Goal: Task Accomplishment & Management: Complete application form

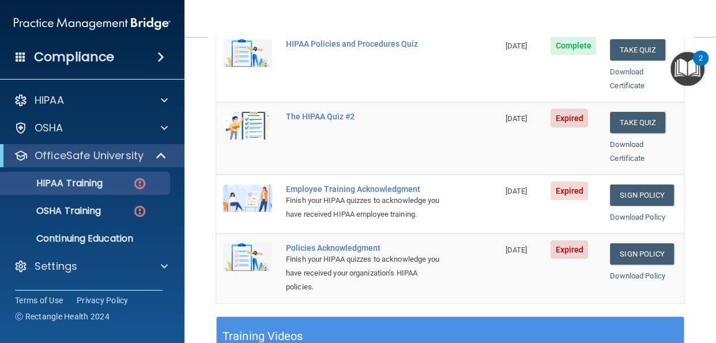
scroll to position [259, 0]
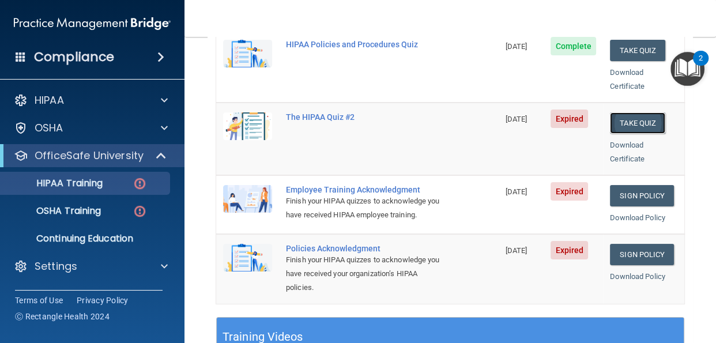
click at [645, 112] on button "Take Quiz" at bounding box center [637, 122] width 55 height 21
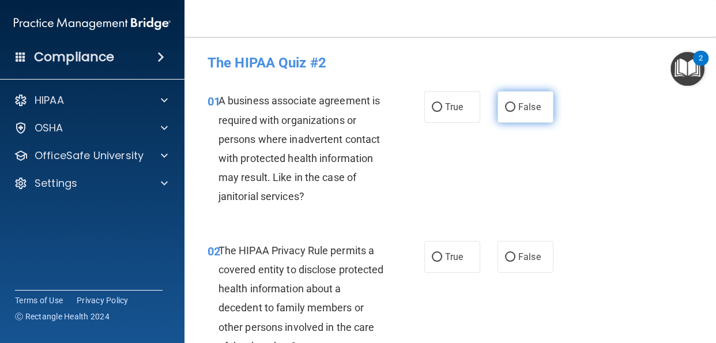
click at [513, 110] on input "False" at bounding box center [510, 107] width 10 height 9
radio input "true"
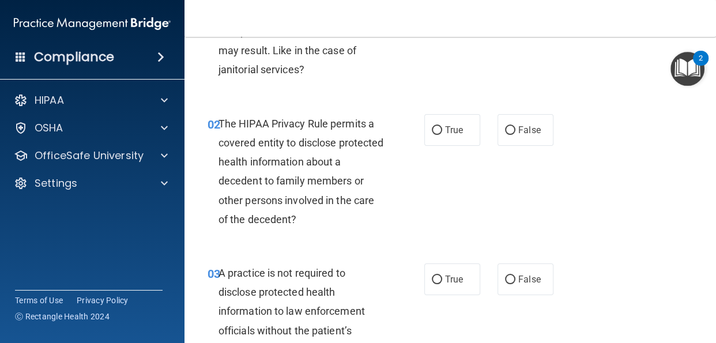
scroll to position [127, 0]
click at [435, 127] on input "True" at bounding box center [437, 130] width 10 height 9
radio input "true"
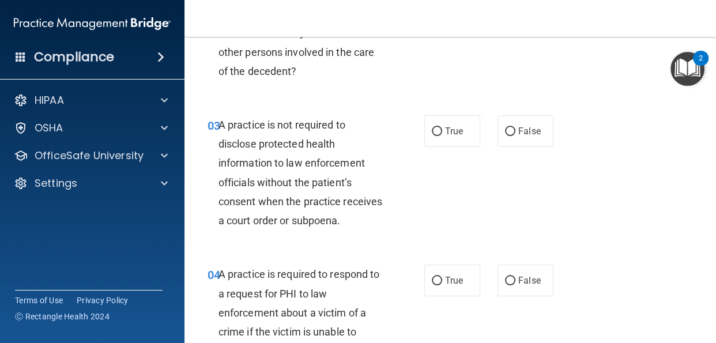
scroll to position [276, 0]
click at [440, 131] on input "True" at bounding box center [437, 131] width 10 height 9
radio input "true"
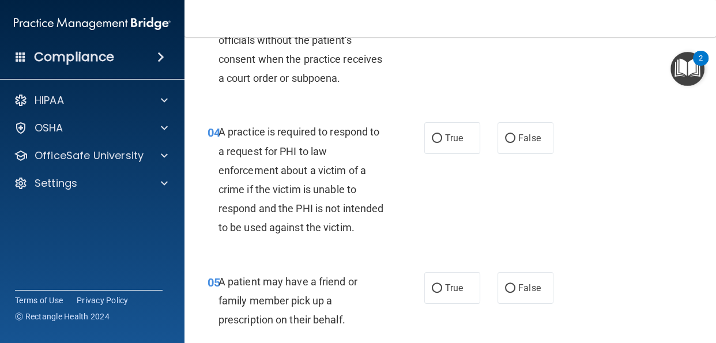
scroll to position [420, 0]
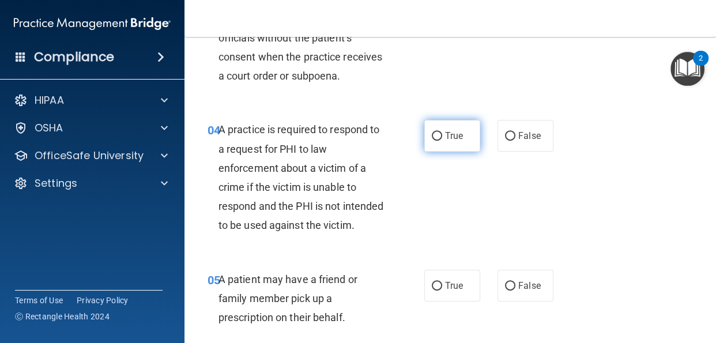
click at [438, 130] on label "True" at bounding box center [452, 136] width 56 height 32
click at [438, 132] on input "True" at bounding box center [437, 136] width 10 height 9
radio input "true"
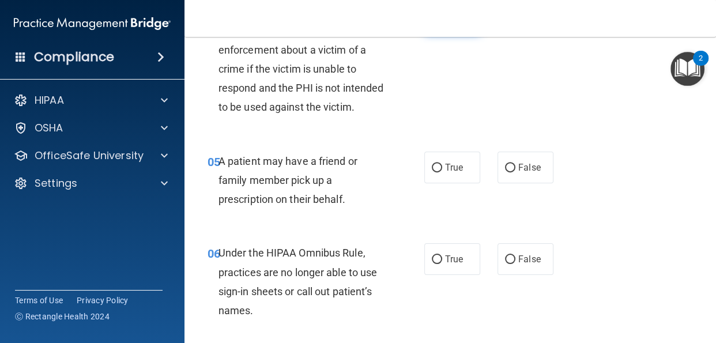
scroll to position [539, 0]
click at [433, 167] on input "True" at bounding box center [437, 167] width 10 height 9
radio input "true"
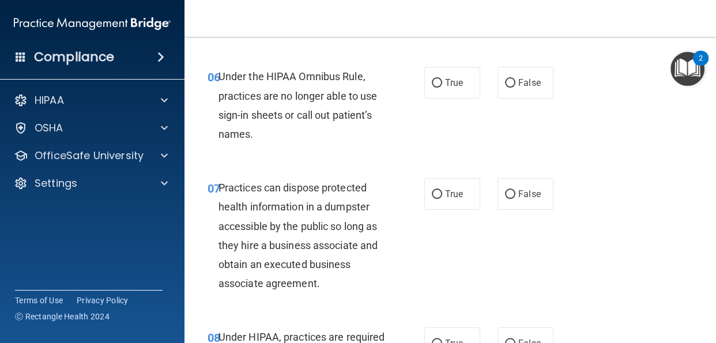
scroll to position [716, 0]
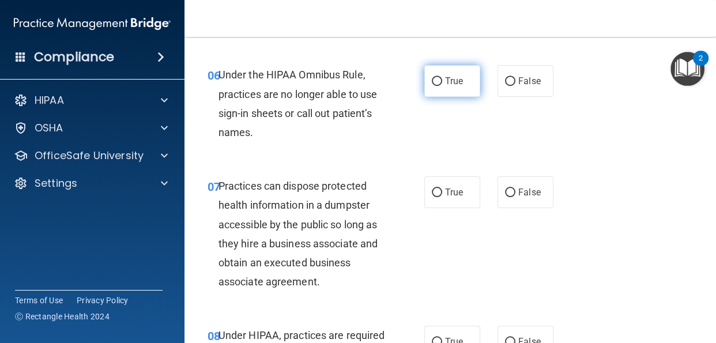
click at [438, 80] on input "True" at bounding box center [437, 81] width 10 height 9
radio input "true"
click at [511, 194] on input "False" at bounding box center [510, 193] width 10 height 9
radio input "true"
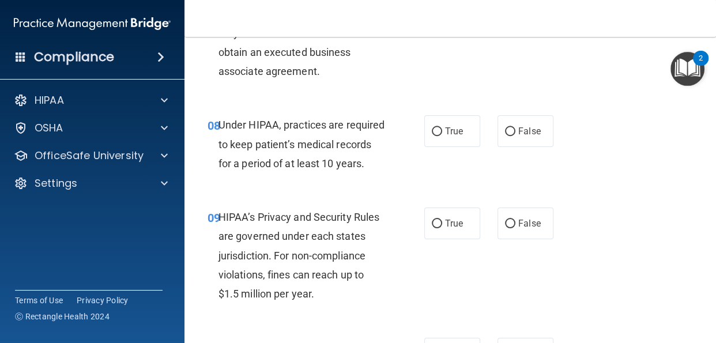
scroll to position [927, 0]
click at [436, 224] on input "True" at bounding box center [437, 223] width 10 height 9
radio input "true"
click at [439, 131] on input "True" at bounding box center [437, 131] width 10 height 9
radio input "true"
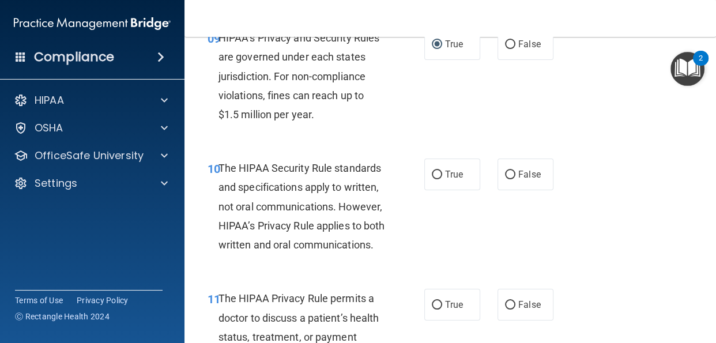
scroll to position [1107, 0]
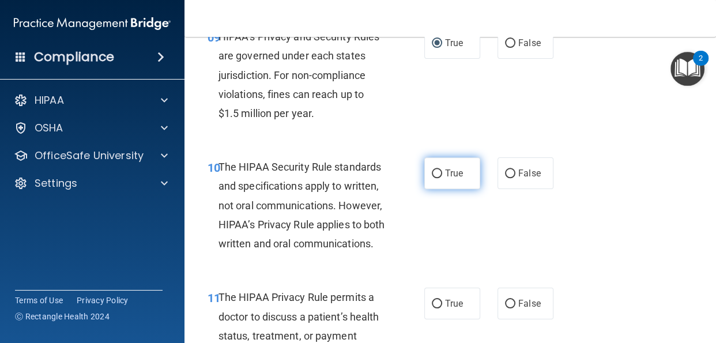
click at [435, 171] on input "True" at bounding box center [437, 174] width 10 height 9
radio input "true"
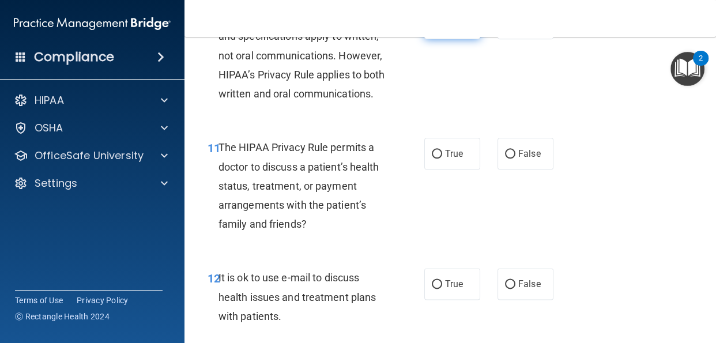
scroll to position [1258, 0]
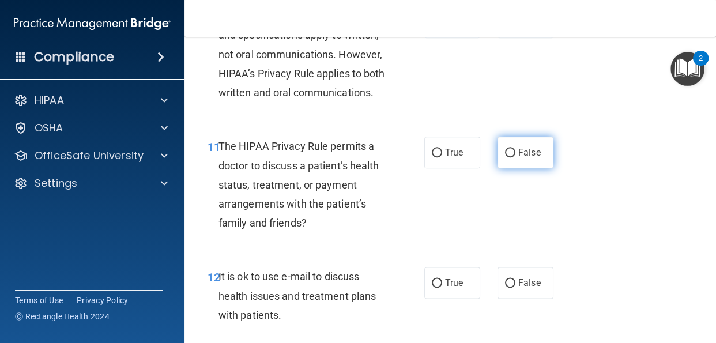
click at [512, 157] on input "False" at bounding box center [510, 153] width 10 height 9
radio input "true"
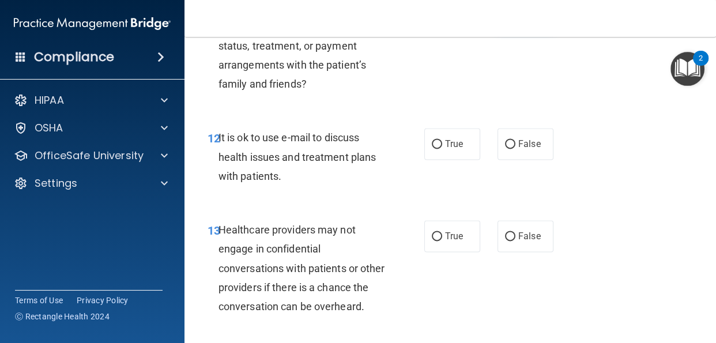
scroll to position [1404, 0]
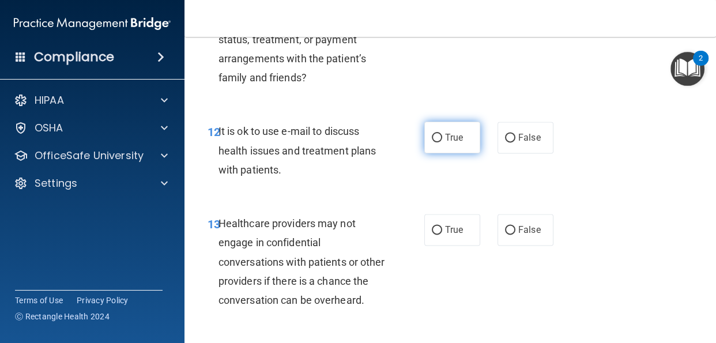
click at [441, 142] on input "True" at bounding box center [437, 138] width 10 height 9
radio input "true"
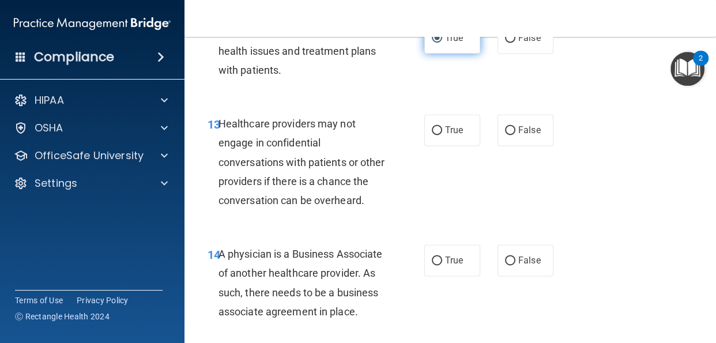
scroll to position [1504, 0]
click at [442, 134] on input "True" at bounding box center [437, 130] width 10 height 9
radio input "true"
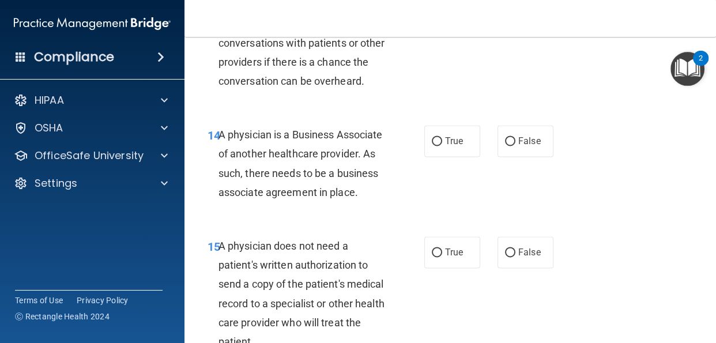
scroll to position [1628, 0]
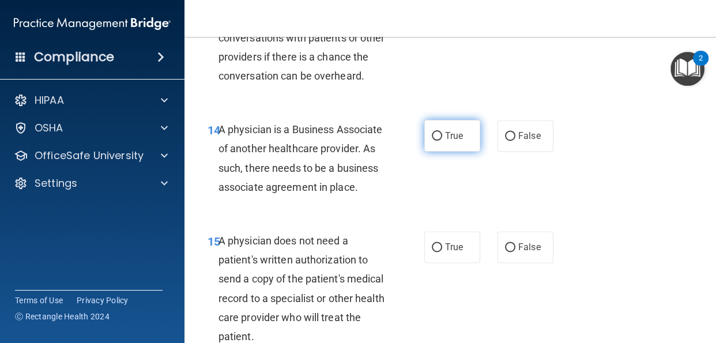
click at [438, 141] on input "True" at bounding box center [437, 136] width 10 height 9
radio input "true"
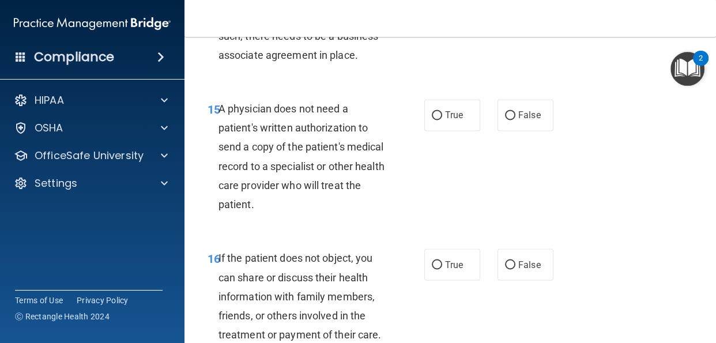
scroll to position [1765, 0]
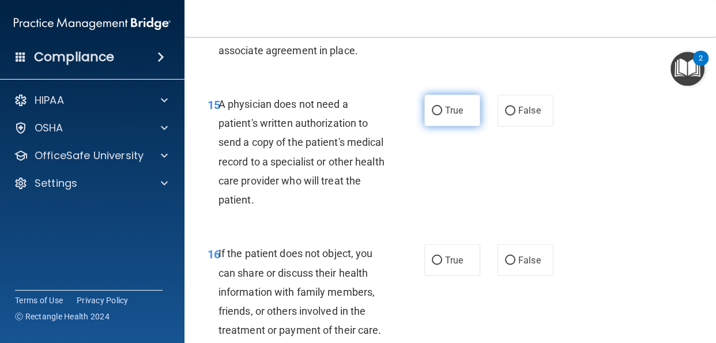
click at [442, 115] on input "True" at bounding box center [437, 111] width 10 height 9
radio input "true"
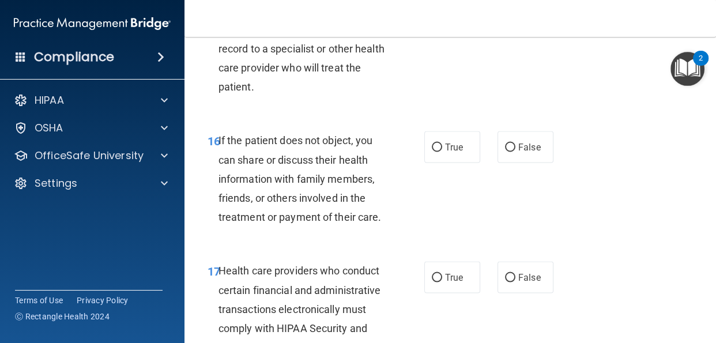
scroll to position [1883, 0]
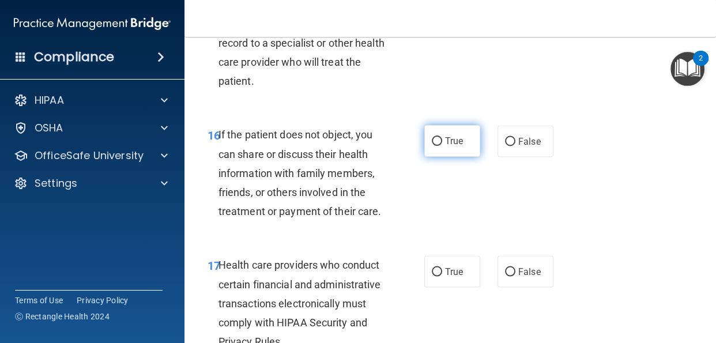
click at [441, 146] on input "True" at bounding box center [437, 141] width 10 height 9
radio input "true"
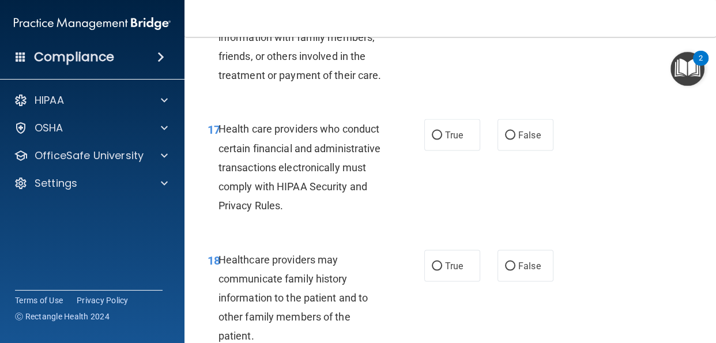
scroll to position [2024, 0]
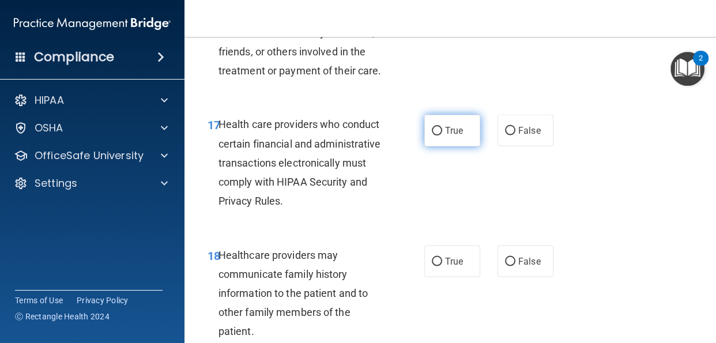
click at [439, 136] on input "True" at bounding box center [437, 131] width 10 height 9
radio input "true"
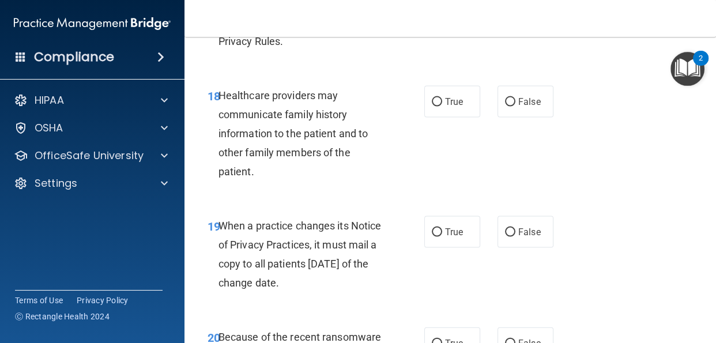
scroll to position [2184, 0]
click at [513, 106] on input "False" at bounding box center [510, 101] width 10 height 9
radio input "true"
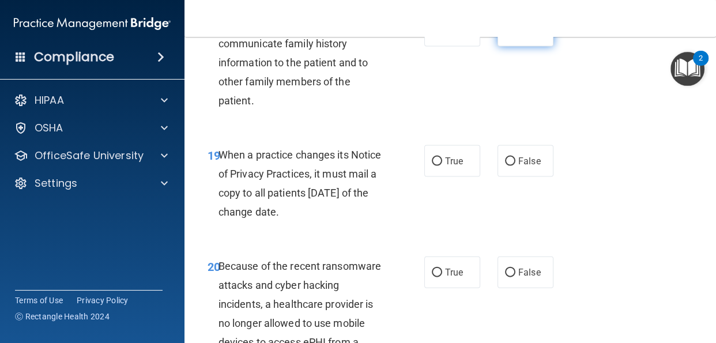
scroll to position [2263, 0]
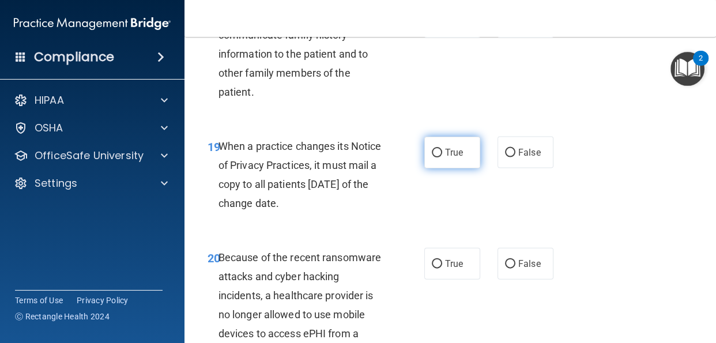
click at [442, 157] on input "True" at bounding box center [437, 153] width 10 height 9
radio input "true"
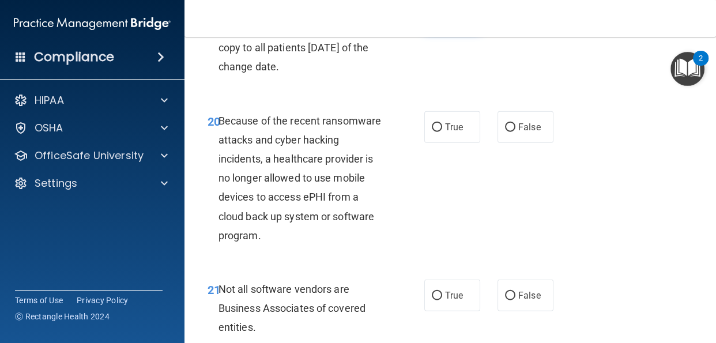
scroll to position [2401, 0]
click at [442, 131] on input "True" at bounding box center [437, 127] width 10 height 9
radio input "true"
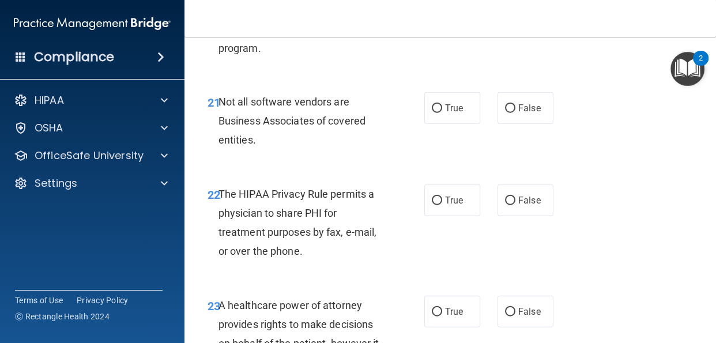
scroll to position [2589, 0]
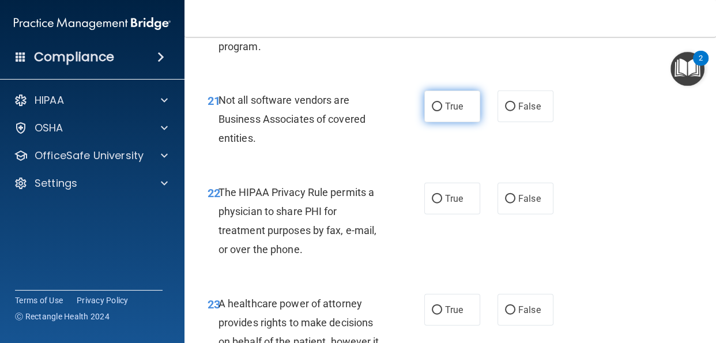
click at [442, 111] on input "True" at bounding box center [437, 107] width 10 height 9
radio input "true"
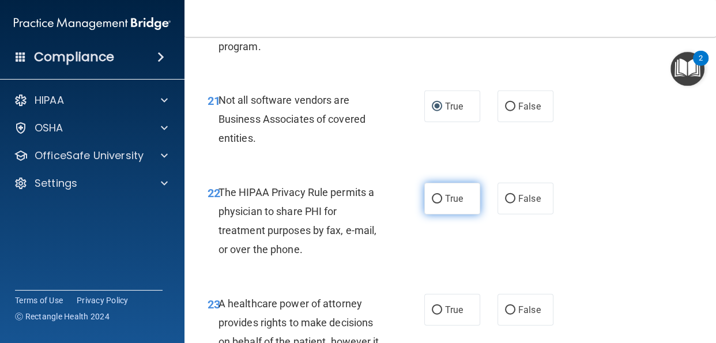
click at [443, 215] on label "True" at bounding box center [452, 199] width 56 height 32
click at [442, 204] on input "True" at bounding box center [437, 199] width 10 height 9
radio input "true"
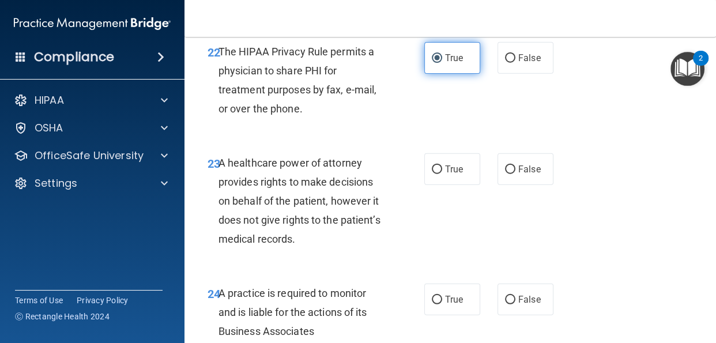
scroll to position [2733, 0]
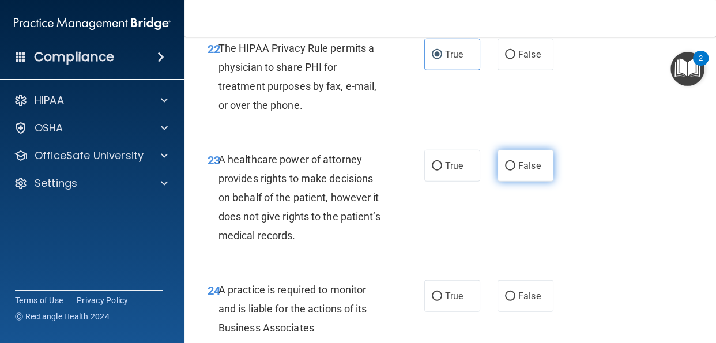
click at [513, 171] on input "False" at bounding box center [510, 166] width 10 height 9
radio input "true"
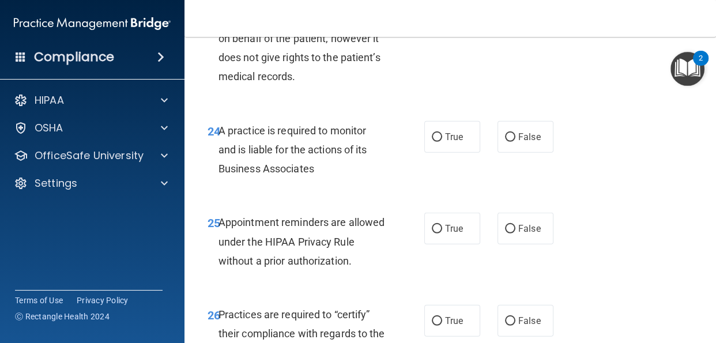
scroll to position [2901, 0]
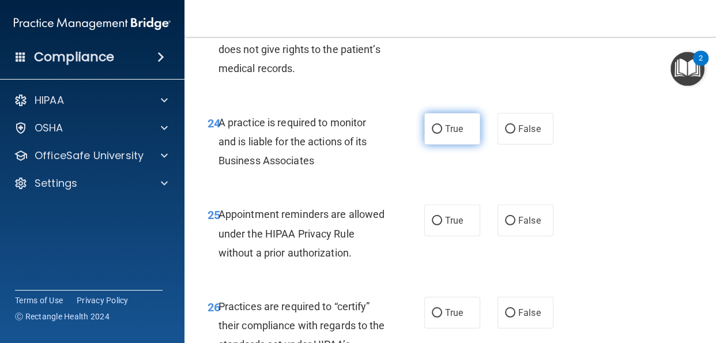
click at [442, 134] on input "True" at bounding box center [437, 129] width 10 height 9
radio input "true"
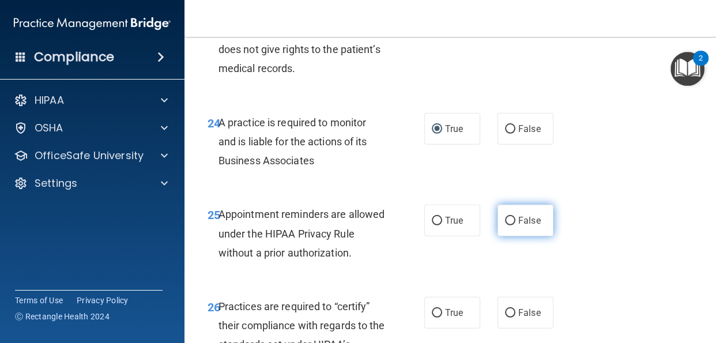
click at [506, 225] on input "False" at bounding box center [510, 221] width 10 height 9
radio input "true"
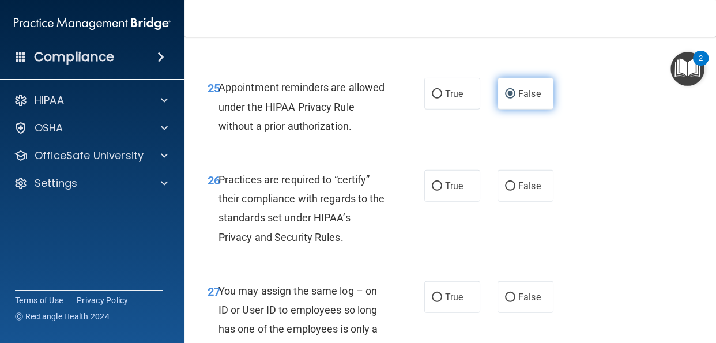
scroll to position [3055, 0]
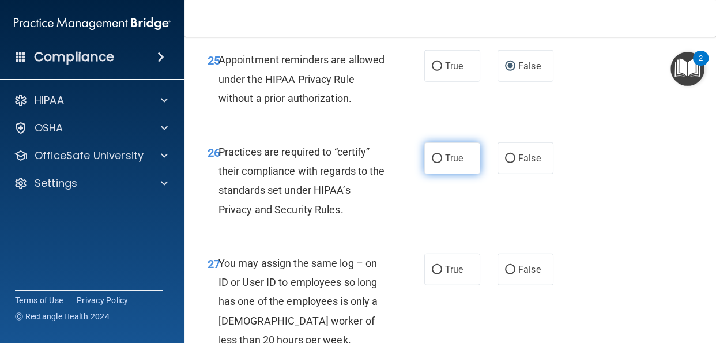
click at [439, 163] on input "True" at bounding box center [437, 159] width 10 height 9
radio input "true"
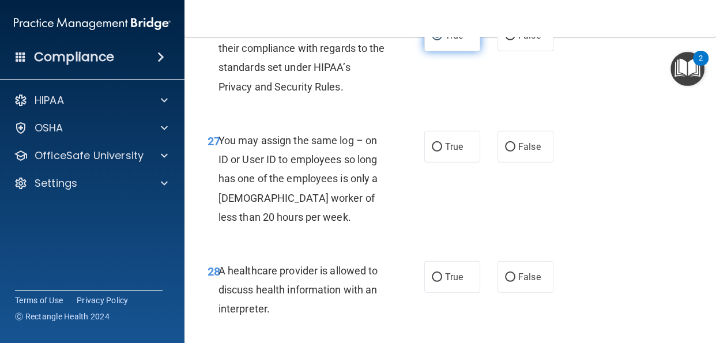
scroll to position [3181, 0]
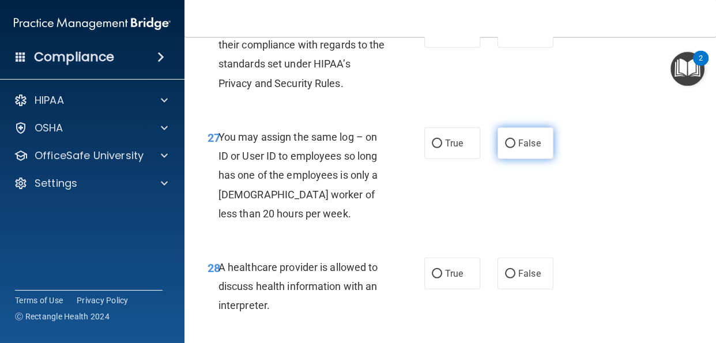
click at [511, 148] on input "False" at bounding box center [510, 144] width 10 height 9
radio input "true"
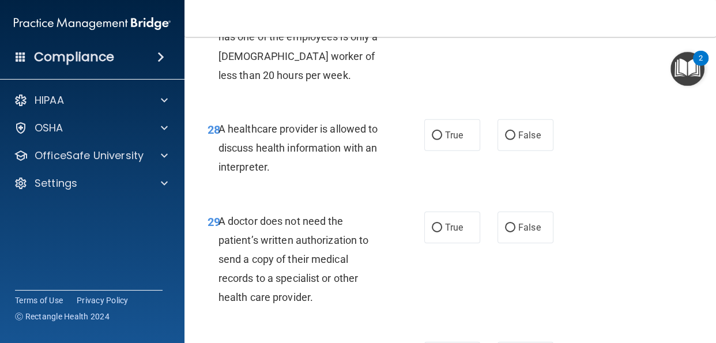
scroll to position [3321, 0]
click at [438, 139] on input "True" at bounding box center [437, 134] width 10 height 9
radio input "true"
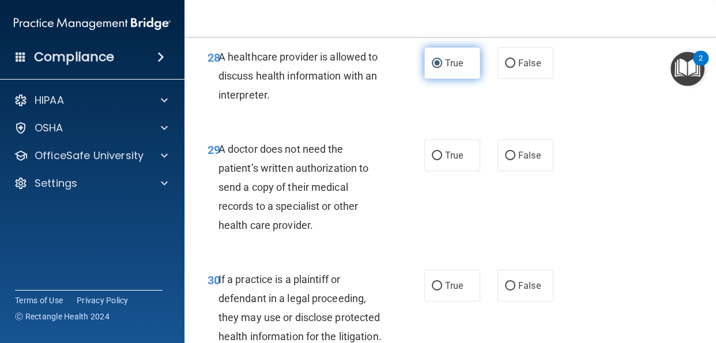
scroll to position [3392, 0]
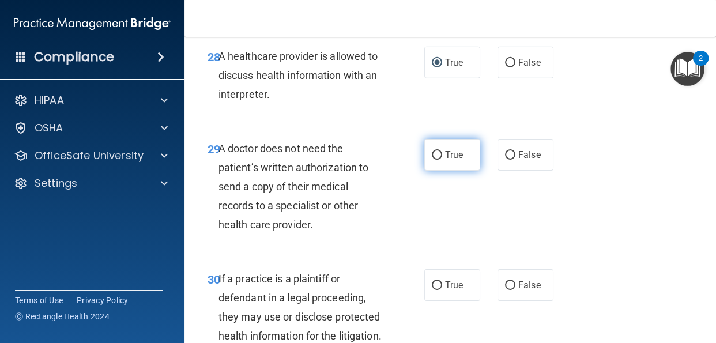
click at [441, 160] on input "True" at bounding box center [437, 155] width 10 height 9
radio input "true"
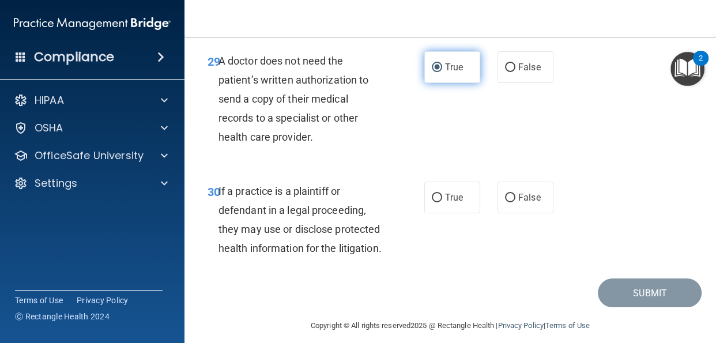
scroll to position [3495, 0]
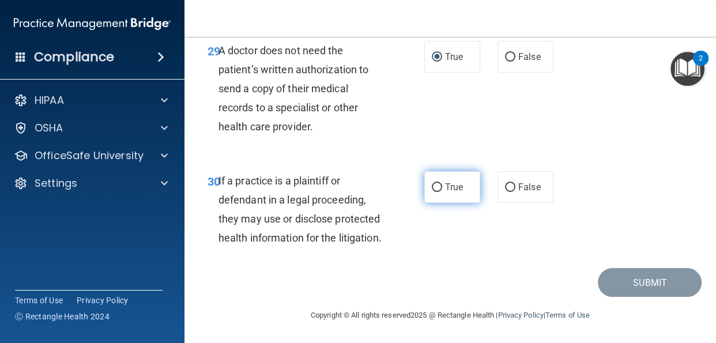
click at [437, 192] on input "True" at bounding box center [437, 187] width 10 height 9
radio input "true"
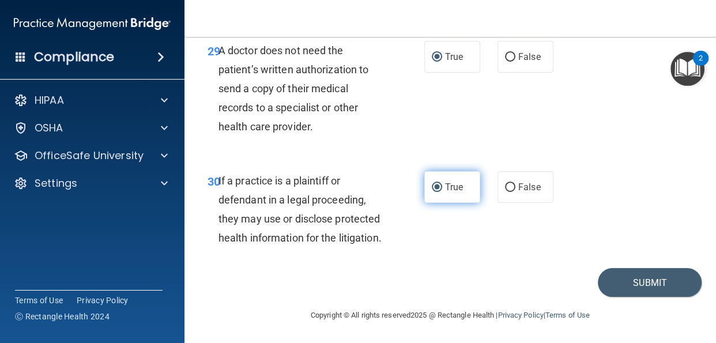
scroll to position [3508, 0]
click at [641, 282] on button "Submit" at bounding box center [650, 282] width 104 height 29
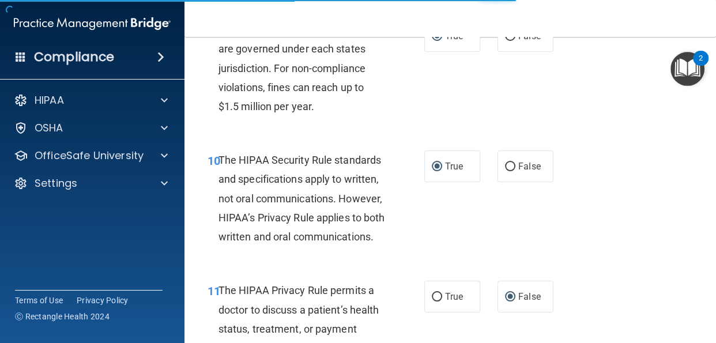
scroll to position [1093, 0]
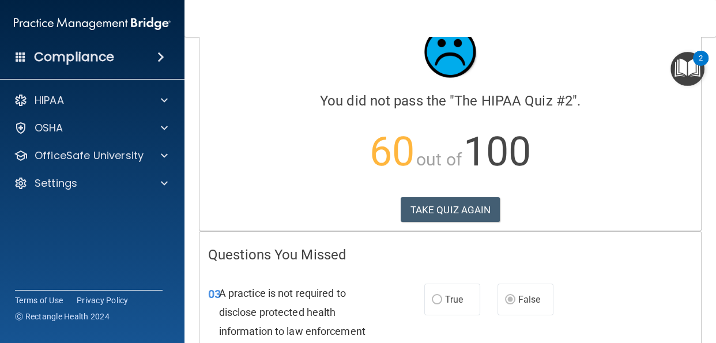
scroll to position [85, 0]
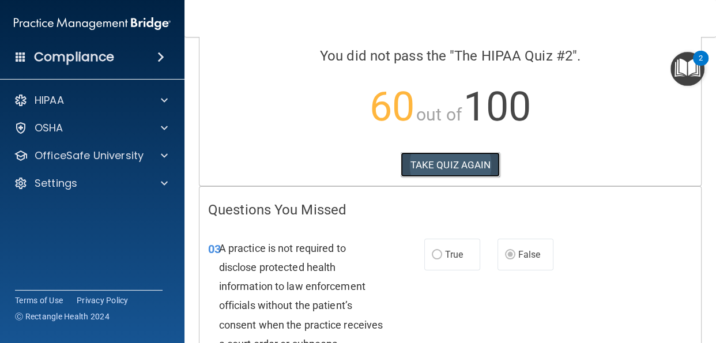
click at [473, 161] on button "TAKE QUIZ AGAIN" at bounding box center [451, 164] width 100 height 25
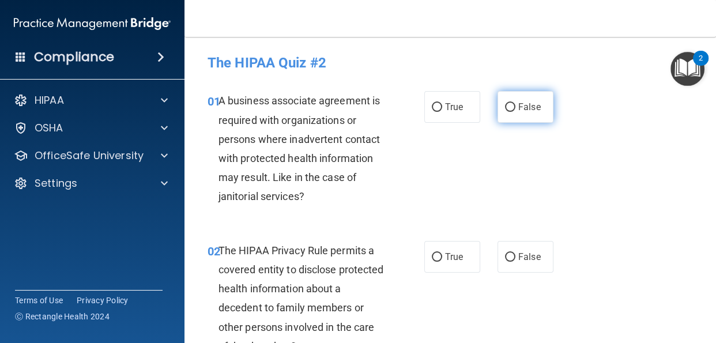
click at [513, 107] on input "False" at bounding box center [510, 107] width 10 height 9
radio input "true"
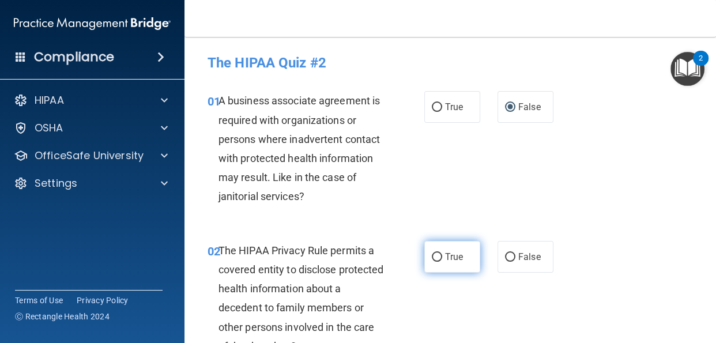
click at [438, 260] on input "True" at bounding box center [437, 257] width 10 height 9
radio input "true"
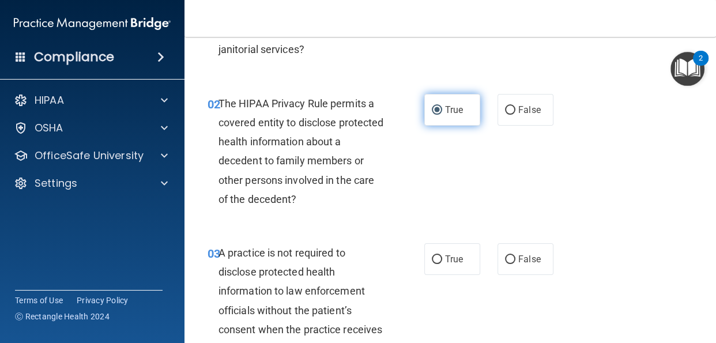
scroll to position [148, 0]
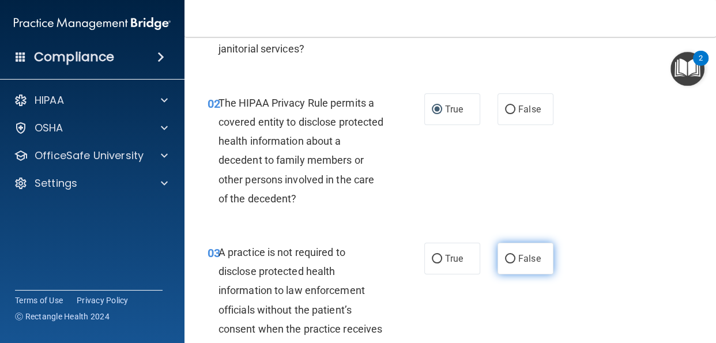
click at [514, 263] on input "False" at bounding box center [510, 259] width 10 height 9
radio input "true"
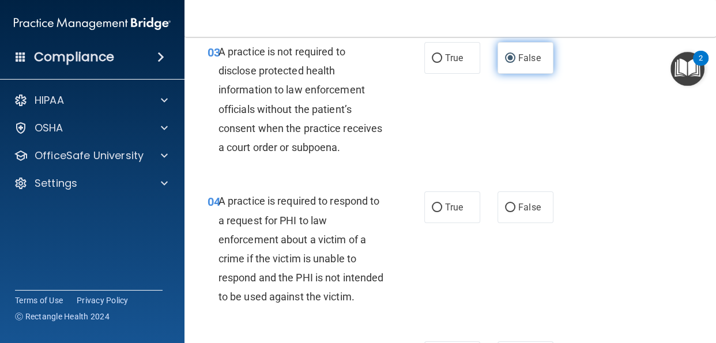
scroll to position [364, 0]
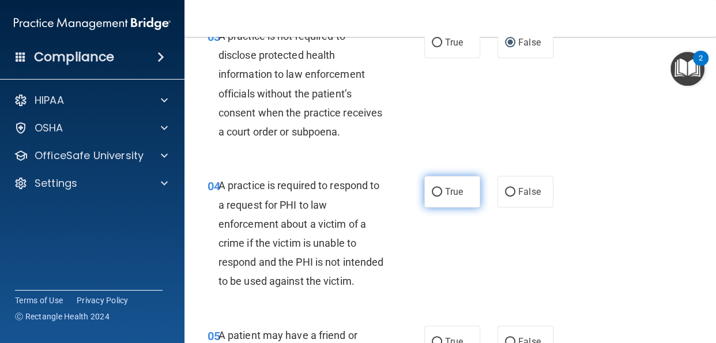
click at [442, 189] on input "True" at bounding box center [437, 192] width 10 height 9
radio input "true"
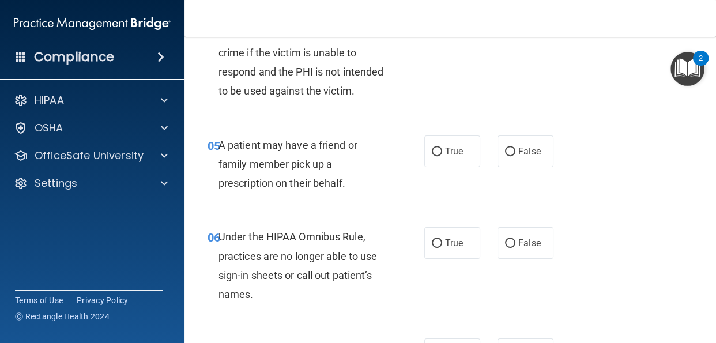
scroll to position [556, 0]
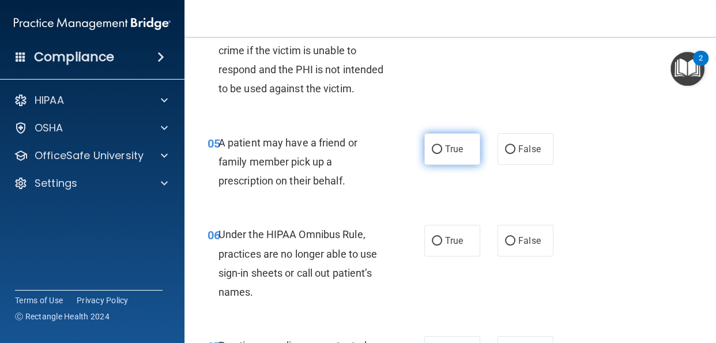
click at [438, 151] on input "True" at bounding box center [437, 149] width 10 height 9
radio input "true"
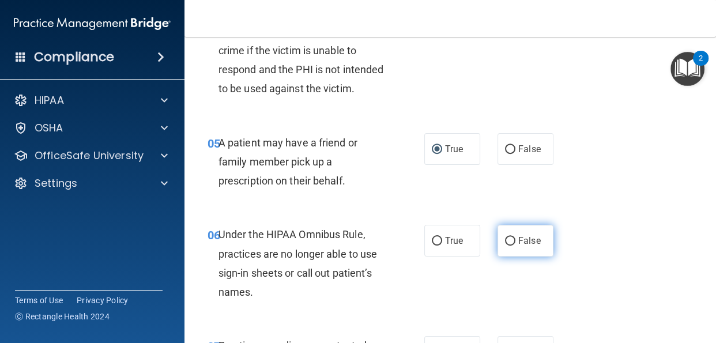
click at [511, 241] on input "False" at bounding box center [510, 241] width 10 height 9
radio input "true"
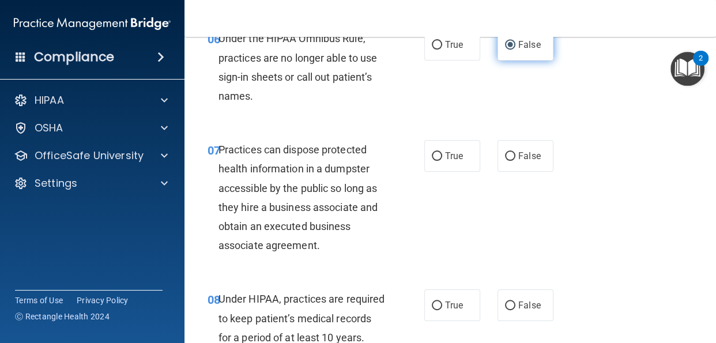
scroll to position [767, 0]
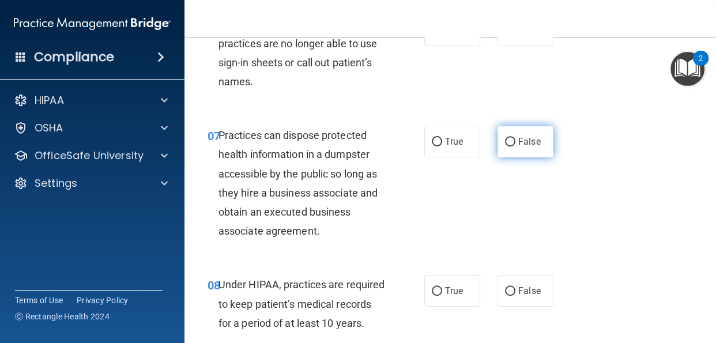
click at [512, 145] on input "False" at bounding box center [510, 142] width 10 height 9
radio input "true"
click at [442, 288] on input "True" at bounding box center [437, 291] width 10 height 9
radio input "true"
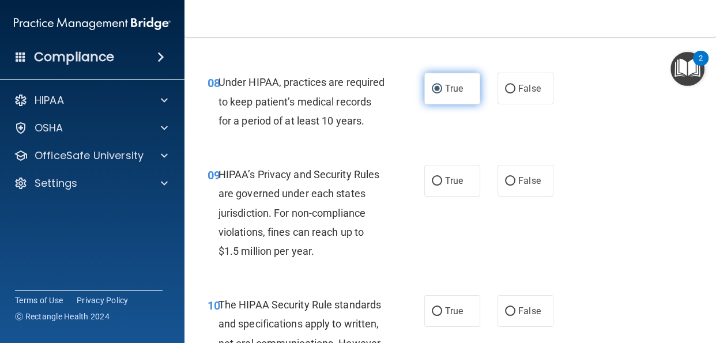
scroll to position [984, 0]
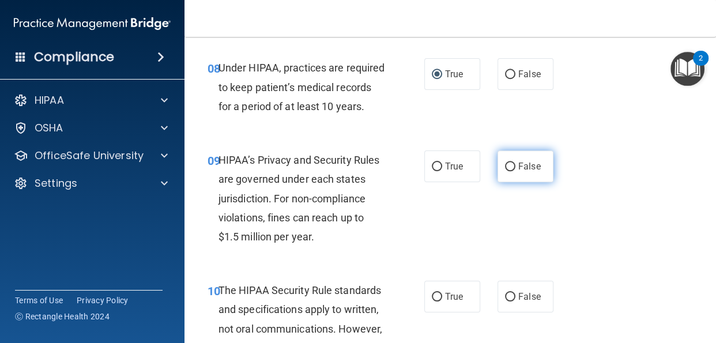
click at [509, 170] on input "False" at bounding box center [510, 167] width 10 height 9
radio input "true"
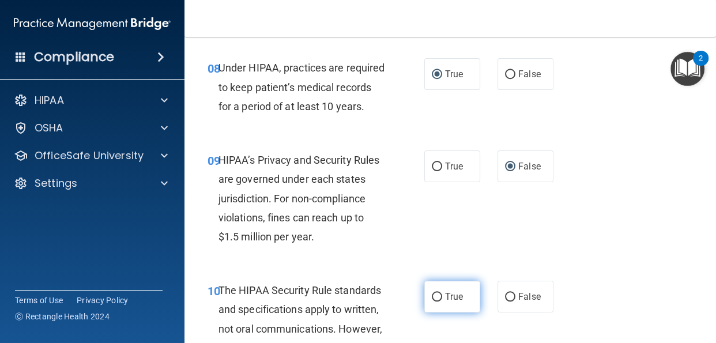
click at [439, 298] on input "True" at bounding box center [437, 297] width 10 height 9
radio input "true"
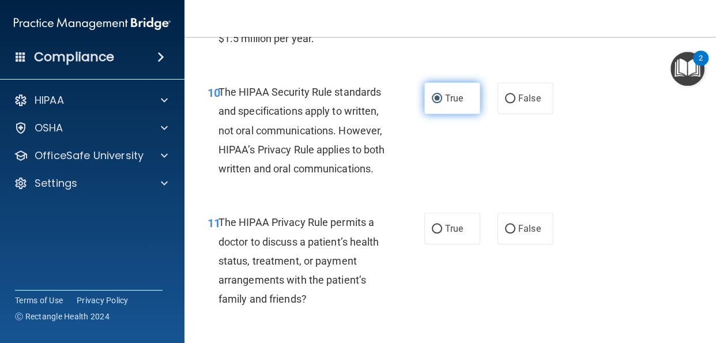
scroll to position [1183, 0]
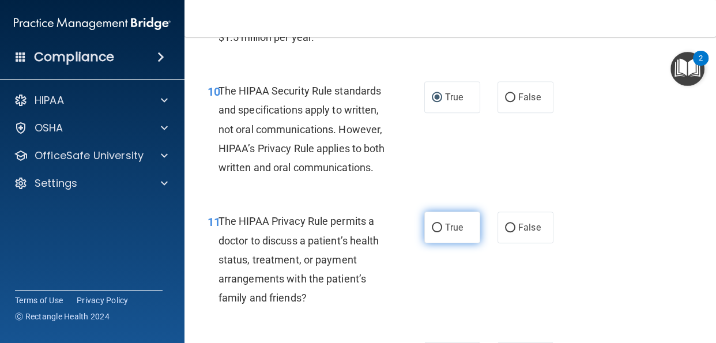
click at [433, 232] on input "True" at bounding box center [437, 228] width 10 height 9
radio input "true"
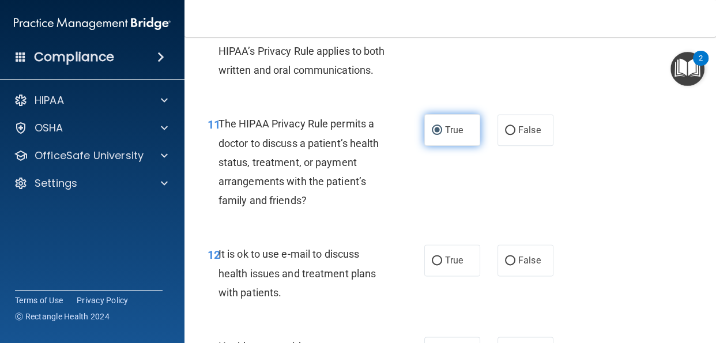
scroll to position [1286, 0]
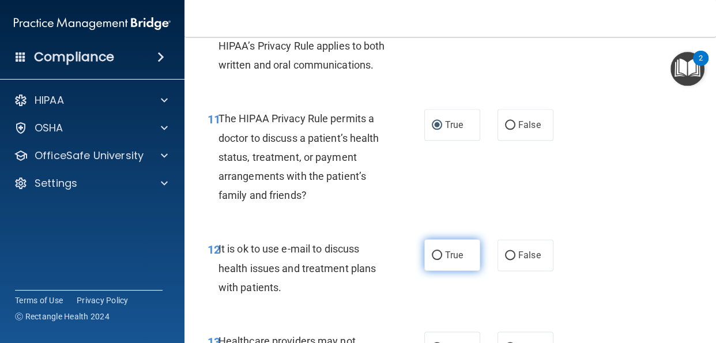
click at [432, 260] on input "True" at bounding box center [437, 255] width 10 height 9
radio input "true"
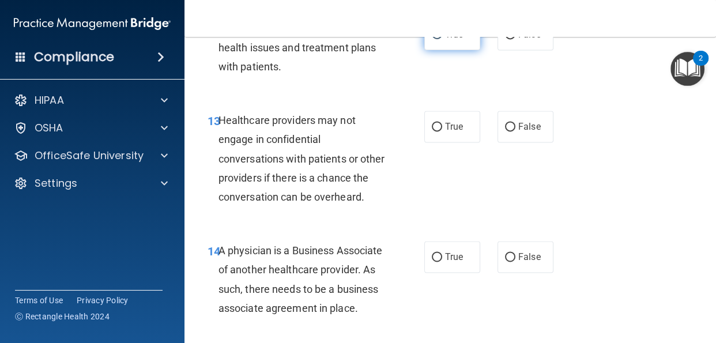
scroll to position [1507, 0]
click at [438, 131] on input "True" at bounding box center [437, 126] width 10 height 9
radio input "true"
click at [510, 131] on input "False" at bounding box center [510, 126] width 10 height 9
radio input "true"
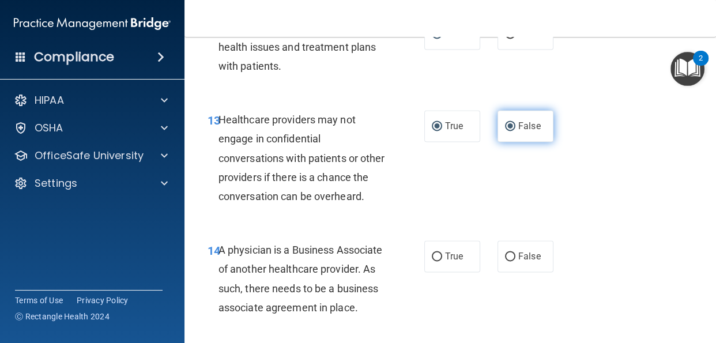
radio input "false"
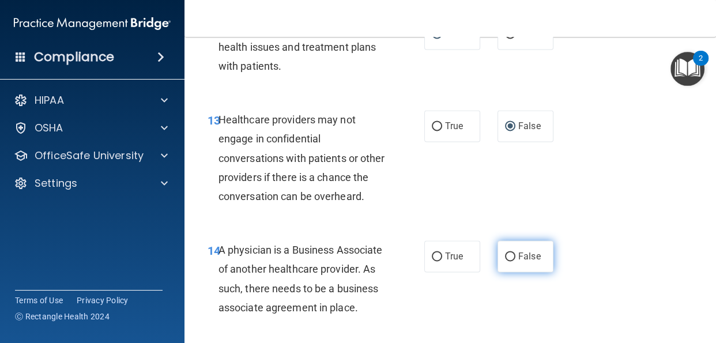
click at [511, 261] on input "False" at bounding box center [510, 257] width 10 height 9
radio input "true"
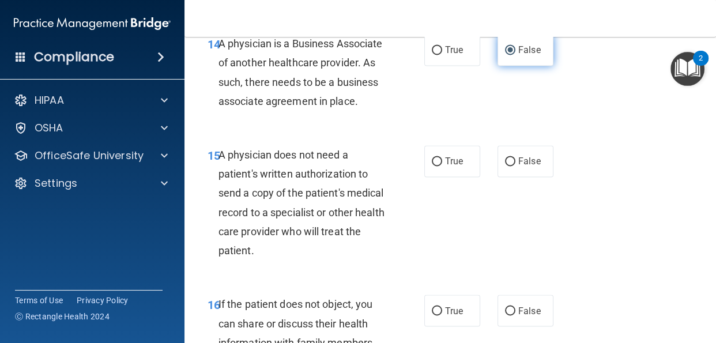
scroll to position [1716, 0]
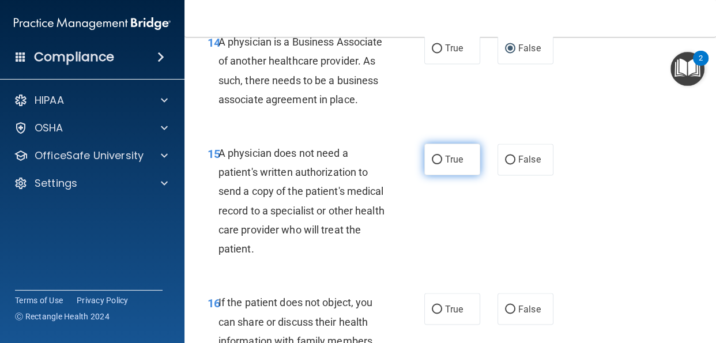
click at [441, 164] on input "True" at bounding box center [437, 160] width 10 height 9
radio input "true"
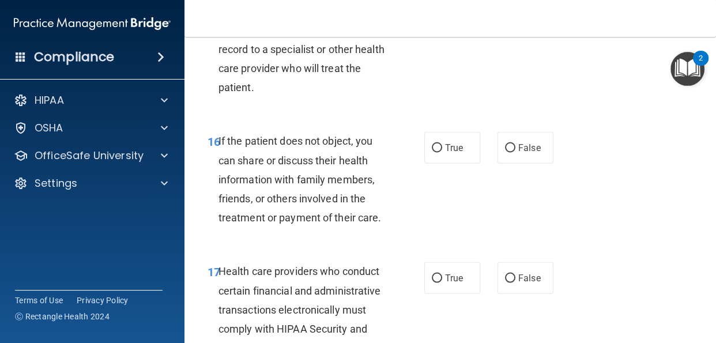
scroll to position [1880, 0]
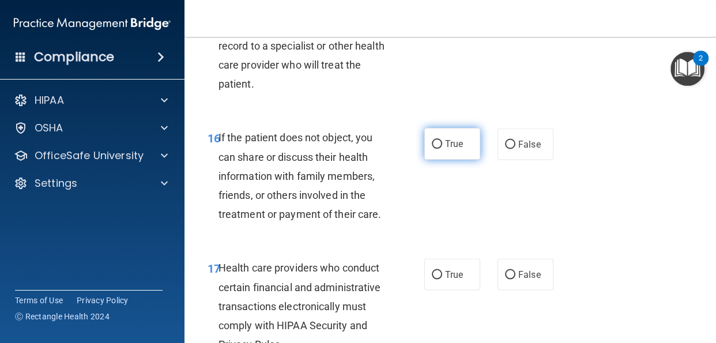
click at [439, 149] on input "True" at bounding box center [437, 144] width 10 height 9
radio input "true"
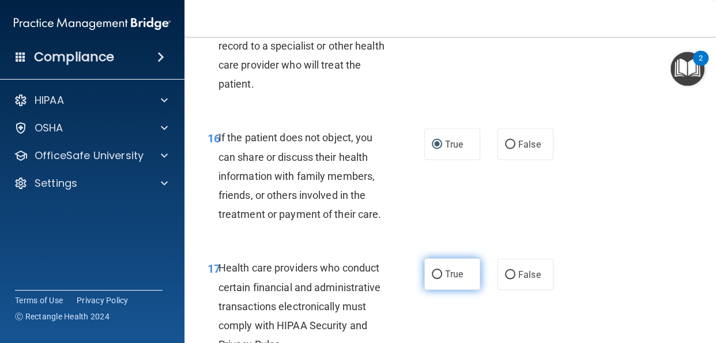
click at [442, 279] on input "True" at bounding box center [437, 274] width 10 height 9
radio input "true"
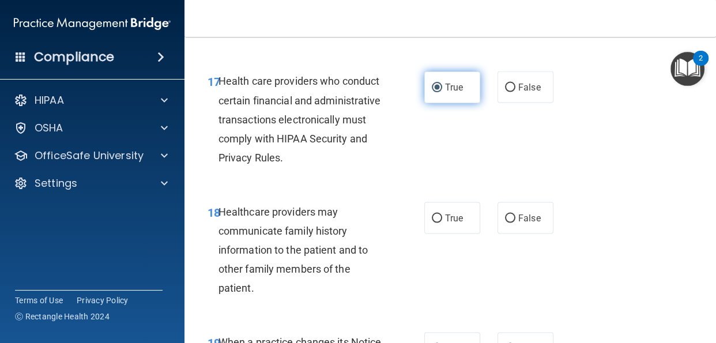
scroll to position [2068, 0]
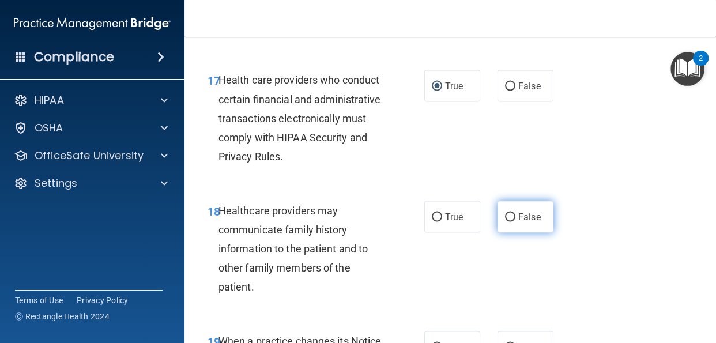
click at [511, 222] on input "False" at bounding box center [510, 217] width 10 height 9
radio input "true"
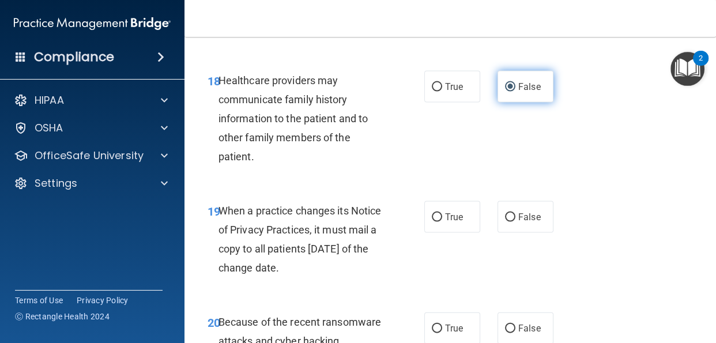
scroll to position [2200, 0]
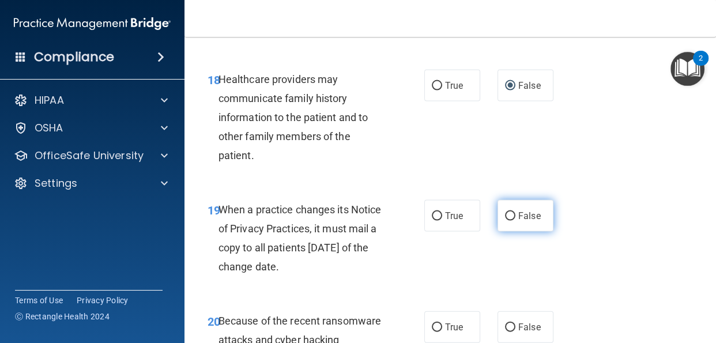
click at [513, 221] on input "False" at bounding box center [510, 216] width 10 height 9
radio input "true"
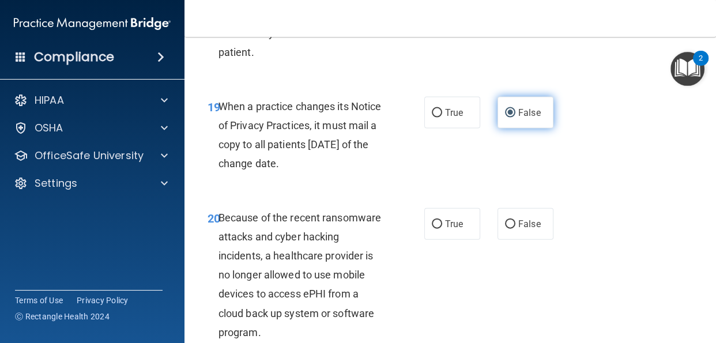
scroll to position [2307, 0]
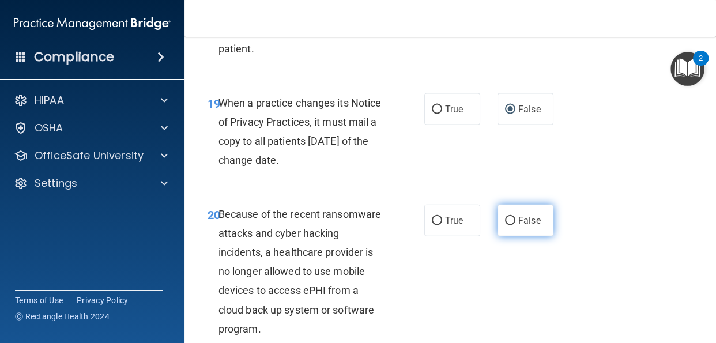
click at [511, 225] on input "False" at bounding box center [510, 221] width 10 height 9
radio input "true"
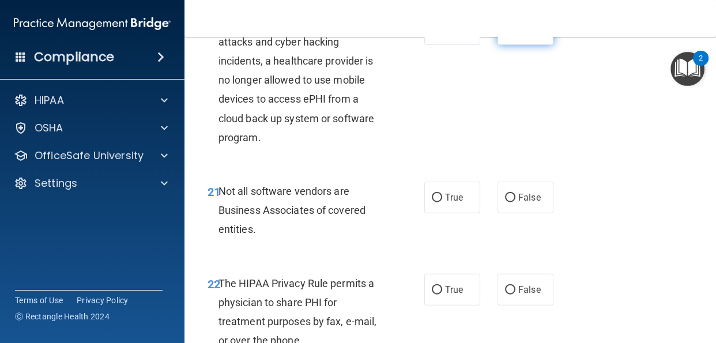
scroll to position [2504, 0]
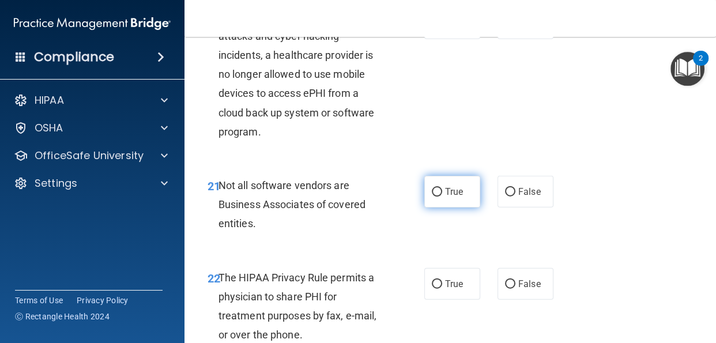
click at [442, 197] on input "True" at bounding box center [437, 192] width 10 height 9
radio input "true"
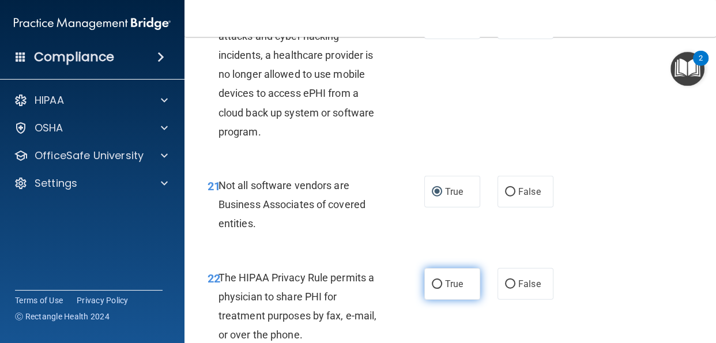
click at [441, 289] on input "True" at bounding box center [437, 284] width 10 height 9
radio input "true"
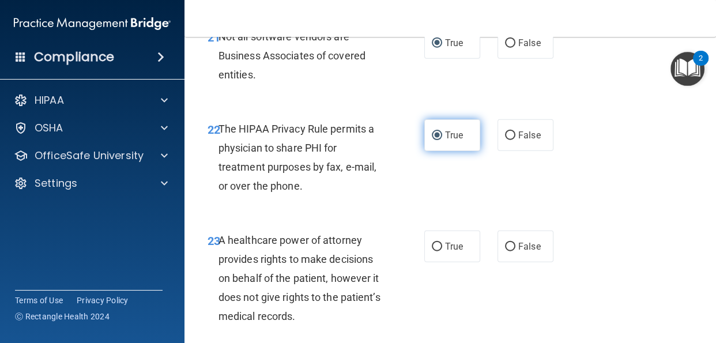
scroll to position [2655, 0]
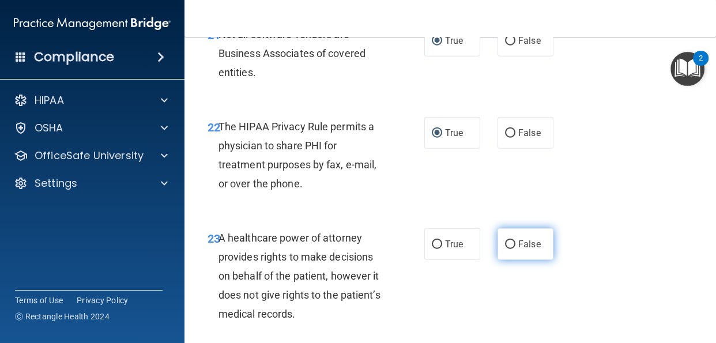
click at [508, 249] on input "False" at bounding box center [510, 244] width 10 height 9
radio input "true"
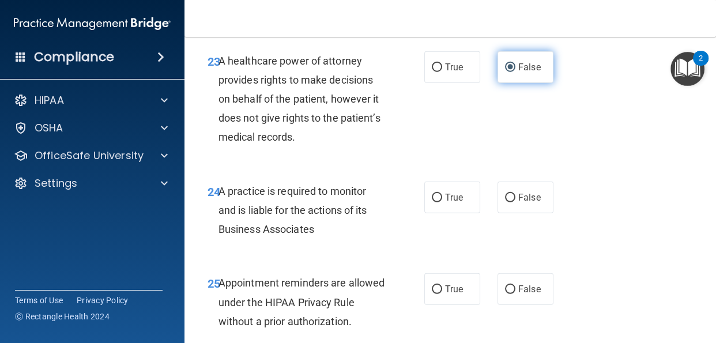
scroll to position [2832, 0]
click at [511, 202] on input "False" at bounding box center [510, 197] width 10 height 9
radio input "true"
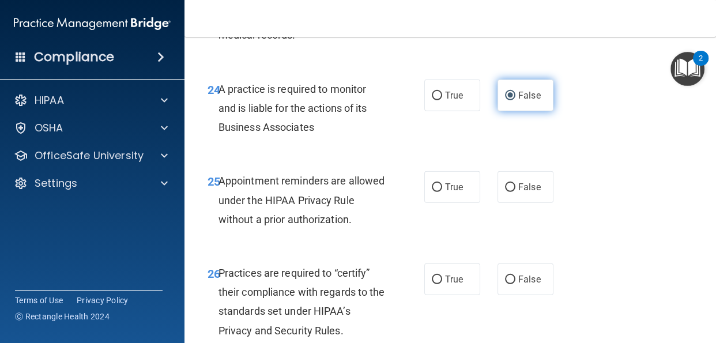
scroll to position [2937, 0]
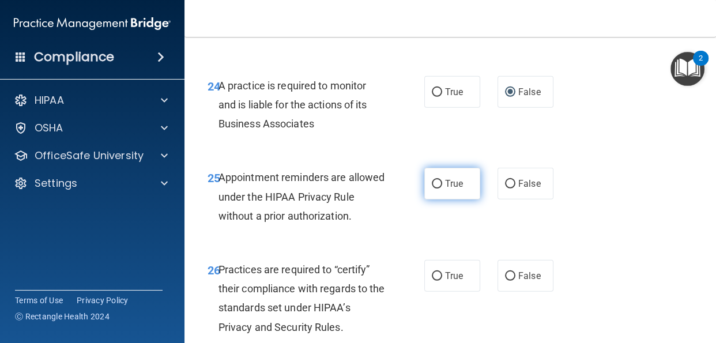
click at [439, 189] on input "True" at bounding box center [437, 184] width 10 height 9
radio input "true"
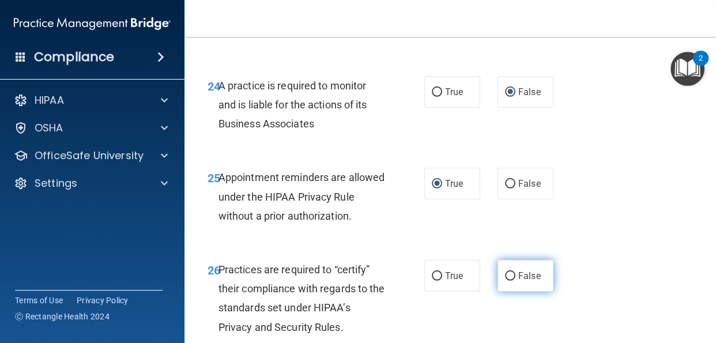
click at [510, 281] on input "False" at bounding box center [510, 276] width 10 height 9
radio input "true"
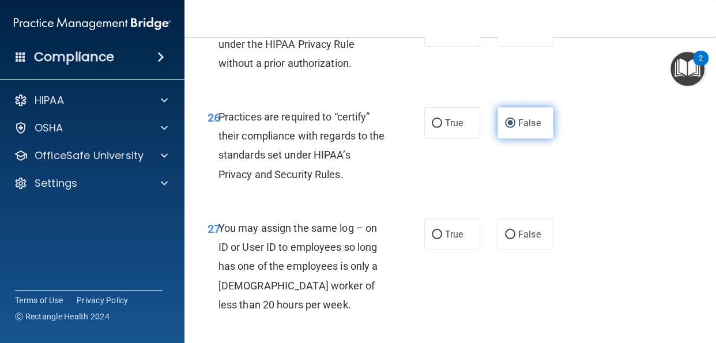
scroll to position [3091, 0]
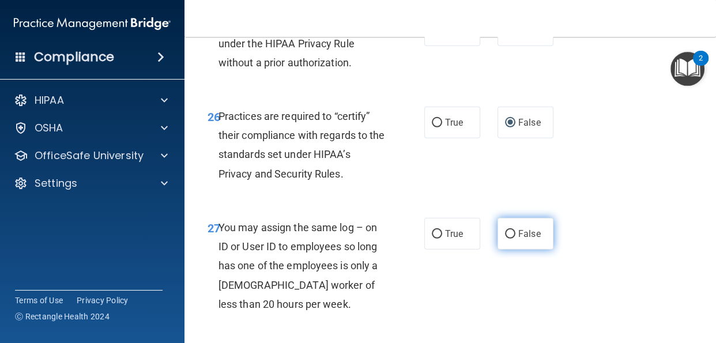
click at [509, 239] on input "False" at bounding box center [510, 234] width 10 height 9
radio input "true"
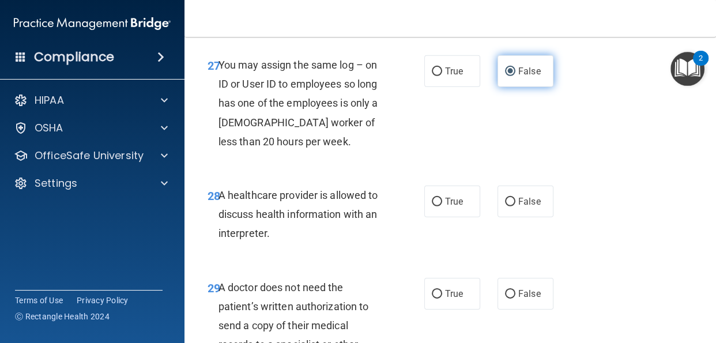
scroll to position [3256, 0]
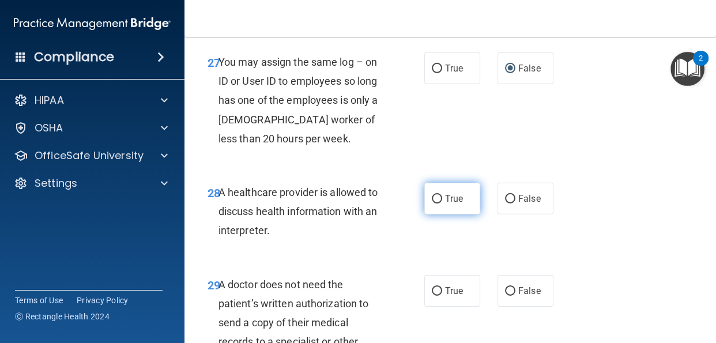
click at [438, 204] on input "True" at bounding box center [437, 199] width 10 height 9
radio input "true"
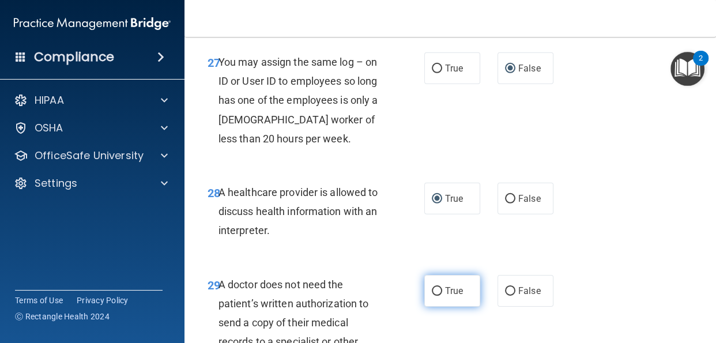
click at [441, 296] on input "True" at bounding box center [437, 291] width 10 height 9
radio input "true"
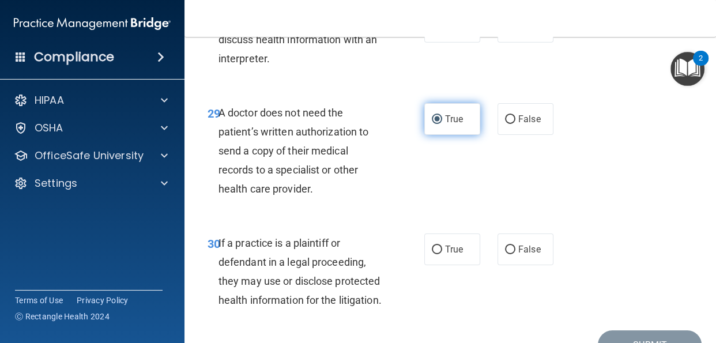
scroll to position [3437, 0]
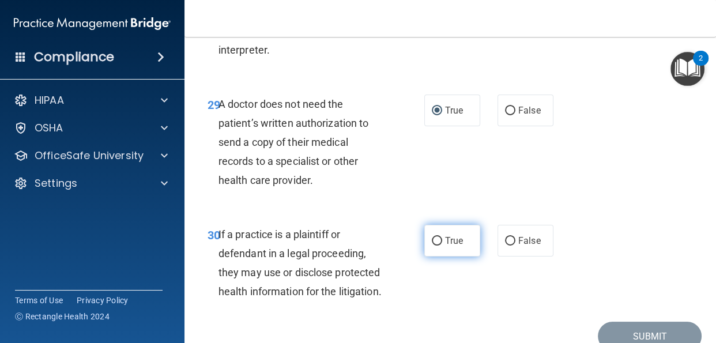
click at [439, 246] on input "True" at bounding box center [437, 241] width 10 height 9
radio input "true"
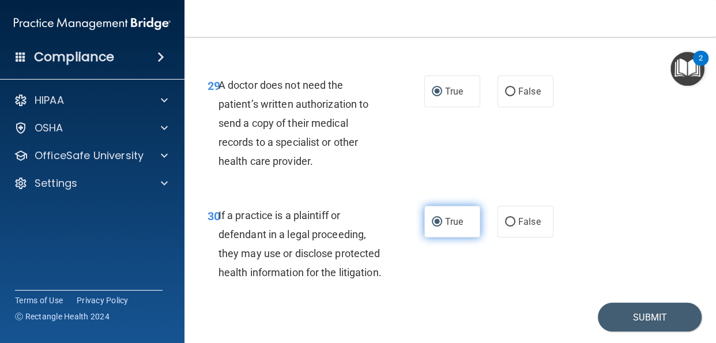
scroll to position [3508, 0]
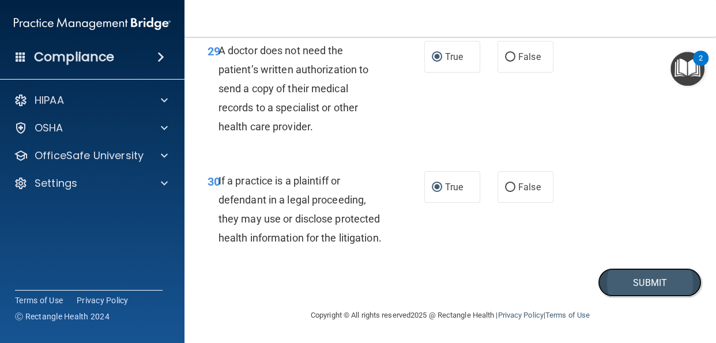
click at [645, 283] on button "Submit" at bounding box center [650, 282] width 104 height 29
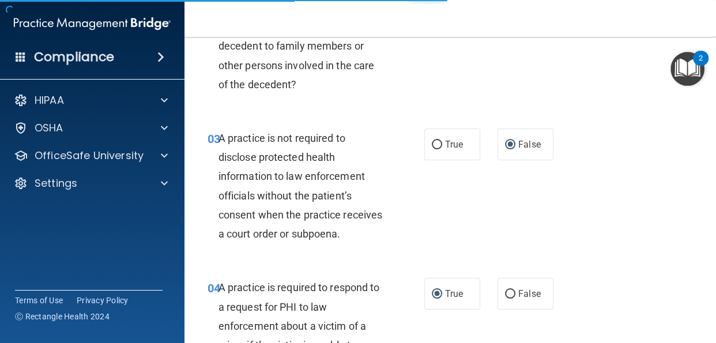
scroll to position [127, 0]
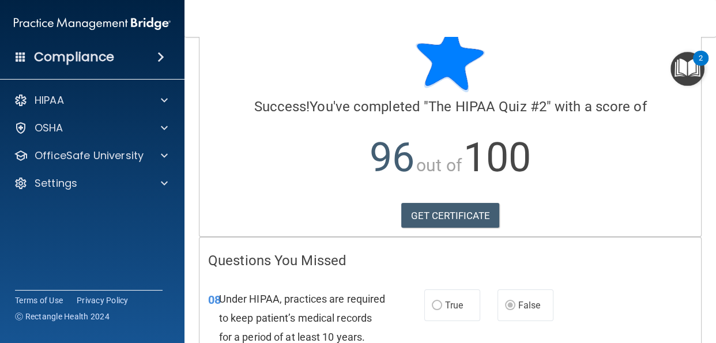
scroll to position [37, 0]
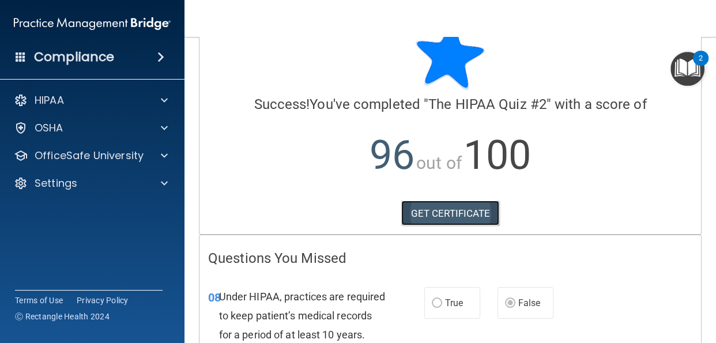
click at [455, 214] on link "GET CERTIFICATE" at bounding box center [450, 213] width 99 height 25
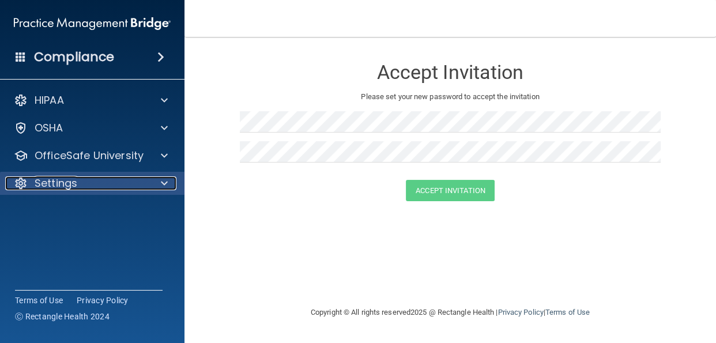
click at [163, 182] on span at bounding box center [164, 183] width 7 height 14
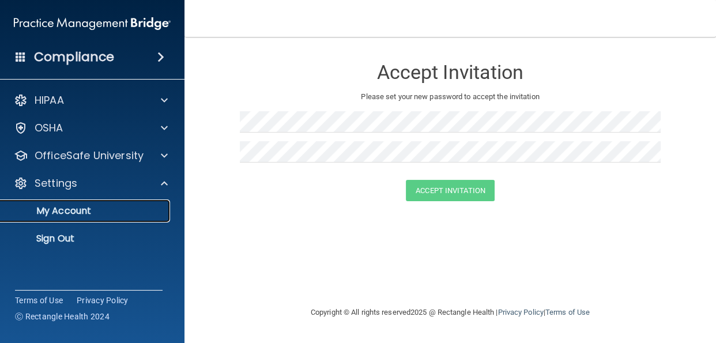
click at [78, 213] on p "My Account" at bounding box center [85, 211] width 157 height 12
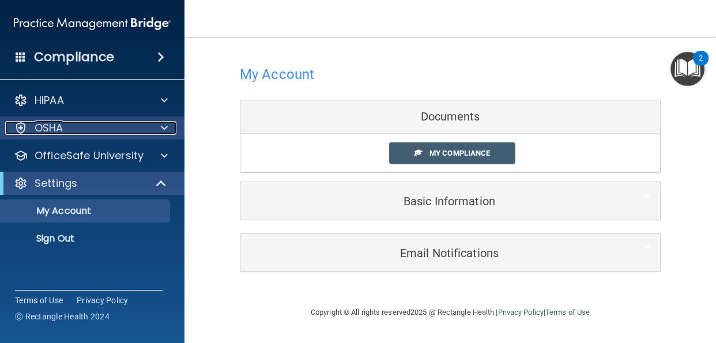
click at [160, 133] on div at bounding box center [162, 128] width 29 height 14
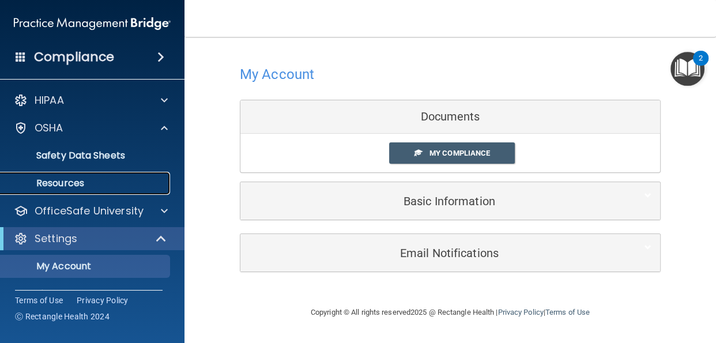
click at [79, 180] on p "Resources" at bounding box center [85, 184] width 157 height 12
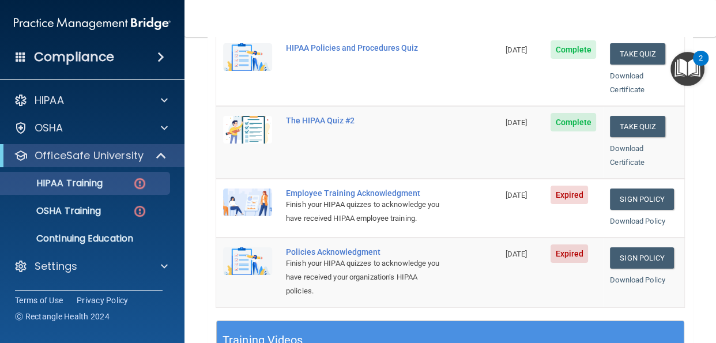
scroll to position [255, 0]
click at [647, 189] on link "Sign Policy" at bounding box center [642, 199] width 64 height 21
click at [646, 189] on link "Sign Policy" at bounding box center [642, 199] width 64 height 21
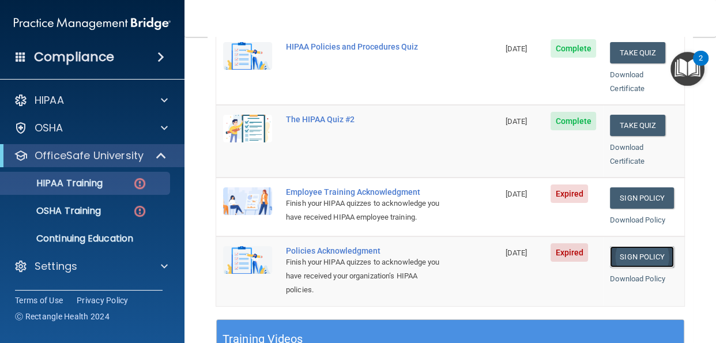
click at [644, 255] on link "Sign Policy" at bounding box center [642, 256] width 64 height 21
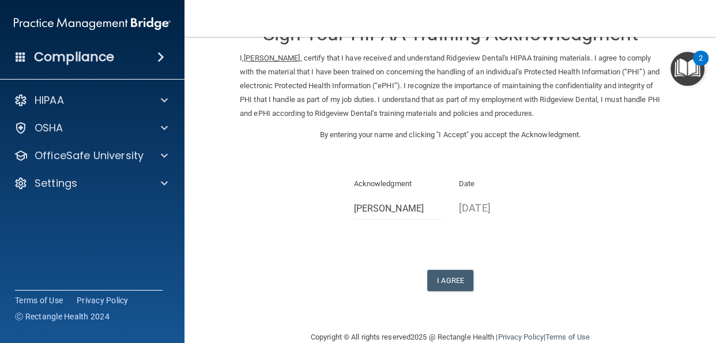
scroll to position [60, 0]
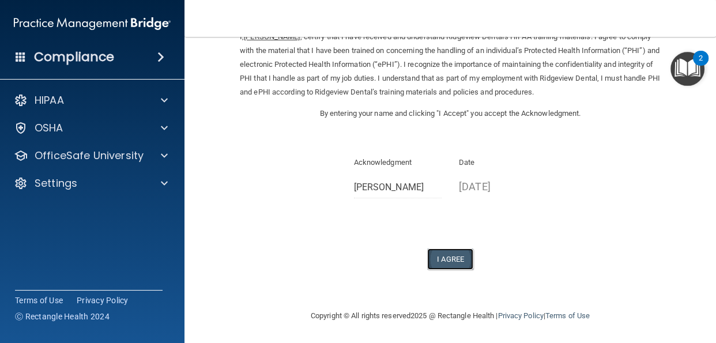
click at [452, 259] on button "I Agree" at bounding box center [450, 259] width 46 height 21
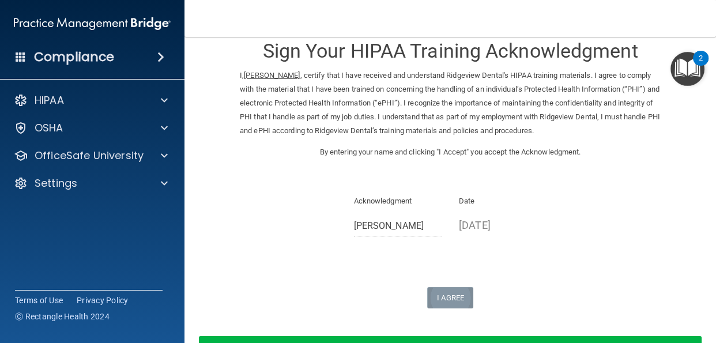
scroll to position [0, 0]
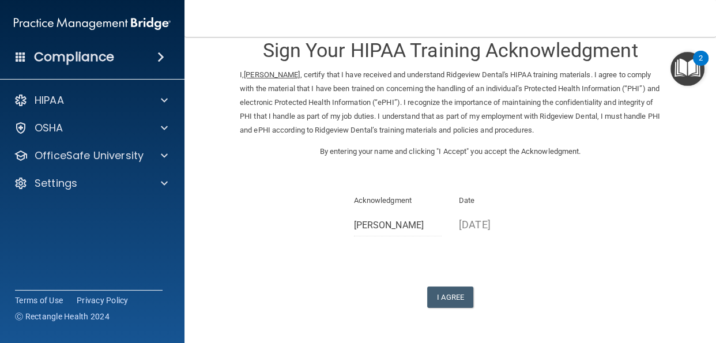
scroll to position [60, 0]
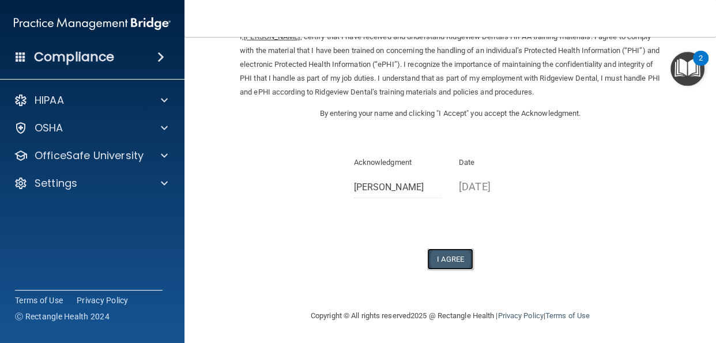
click at [456, 262] on button "I Agree" at bounding box center [450, 259] width 46 height 21
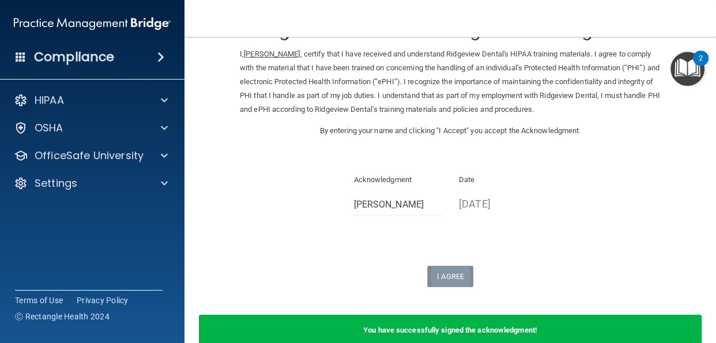
scroll to position [0, 0]
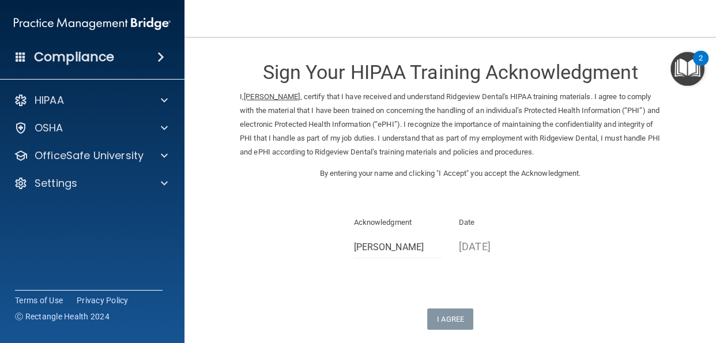
click at [371, 249] on input "[PERSON_NAME]" at bounding box center [398, 247] width 88 height 21
click at [419, 252] on input "[PERSON_NAME]" at bounding box center [398, 247] width 88 height 21
click at [516, 252] on p "[DATE]" at bounding box center [503, 246] width 88 height 19
click at [490, 226] on p "Date" at bounding box center [503, 223] width 88 height 14
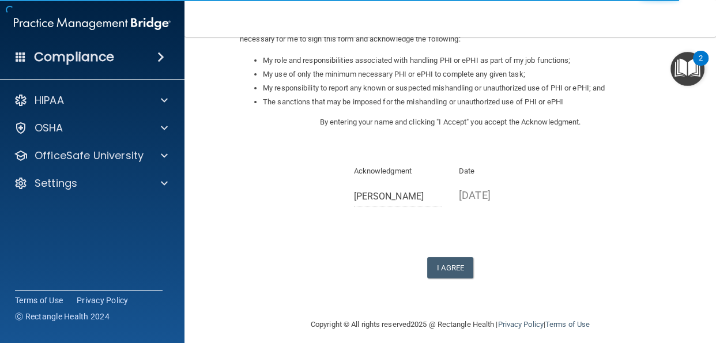
scroll to position [185, 0]
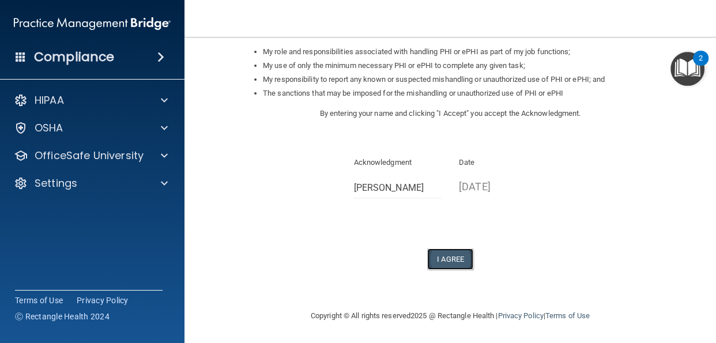
click at [452, 262] on button "I Agree" at bounding box center [450, 259] width 46 height 21
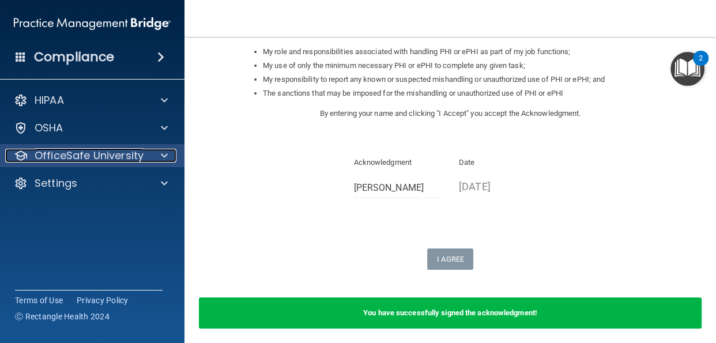
click at [160, 156] on div at bounding box center [162, 156] width 29 height 14
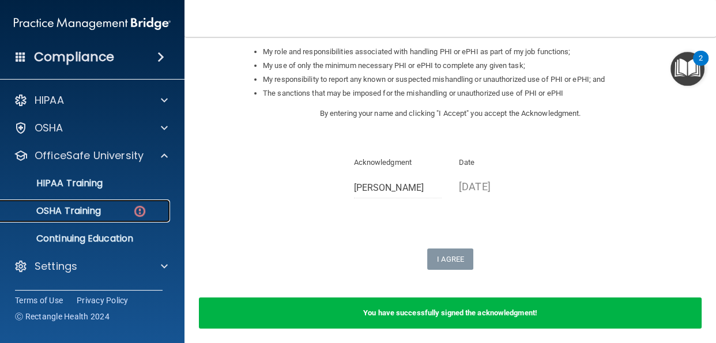
click at [96, 210] on p "OSHA Training" at bounding box center [53, 211] width 93 height 12
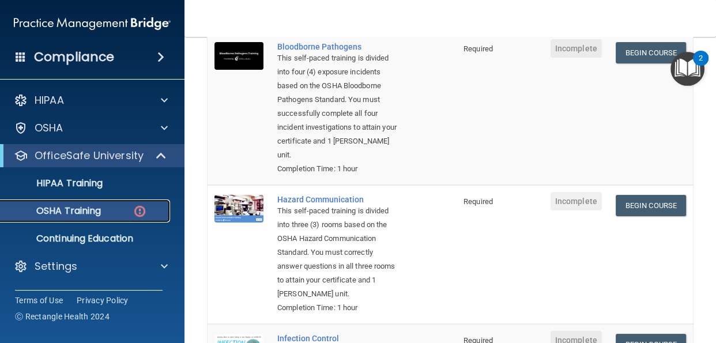
scroll to position [144, 0]
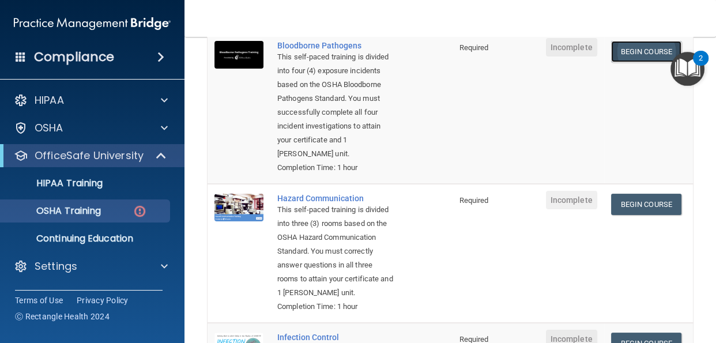
click at [646, 50] on link "Begin Course" at bounding box center [646, 51] width 70 height 21
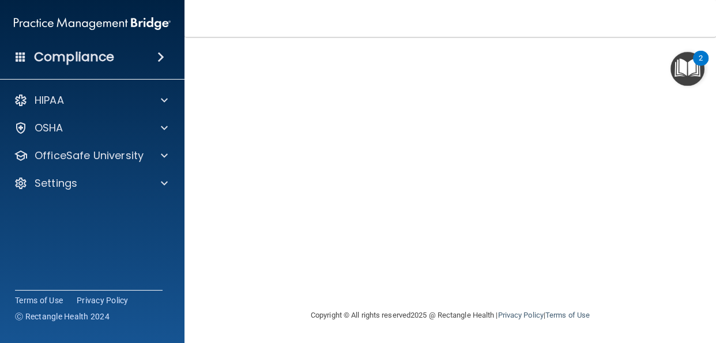
scroll to position [47, 0]
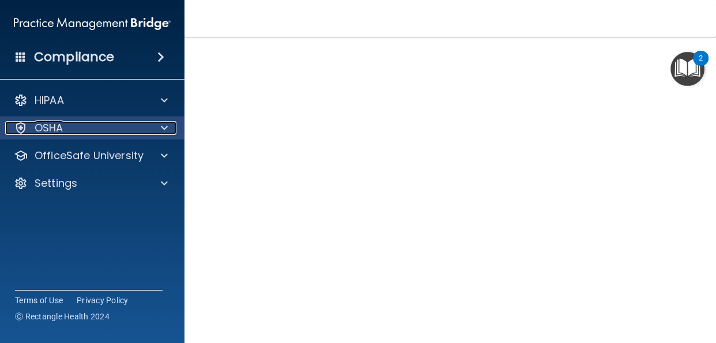
click at [161, 127] on span at bounding box center [164, 128] width 7 height 14
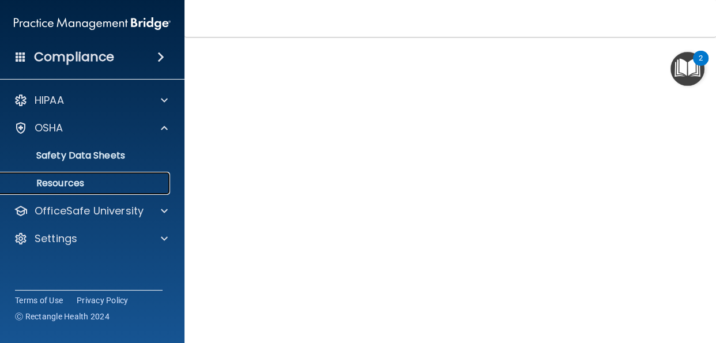
click at [71, 186] on p "Resources" at bounding box center [85, 184] width 157 height 12
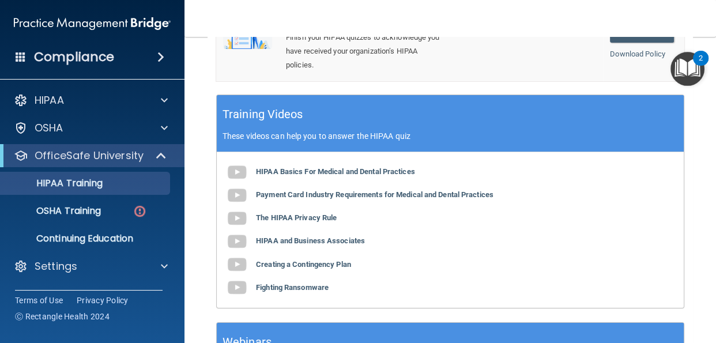
scroll to position [484, 0]
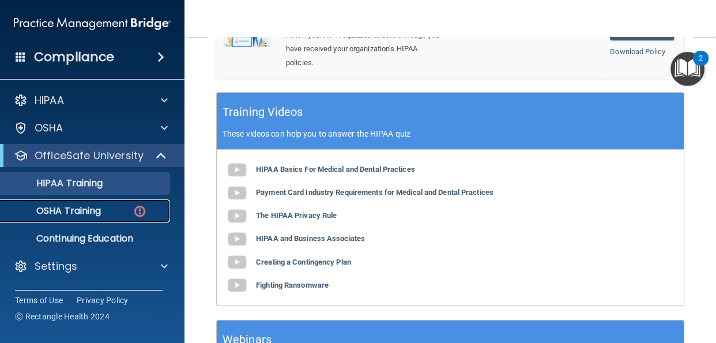
click at [94, 211] on p "OSHA Training" at bounding box center [53, 211] width 93 height 12
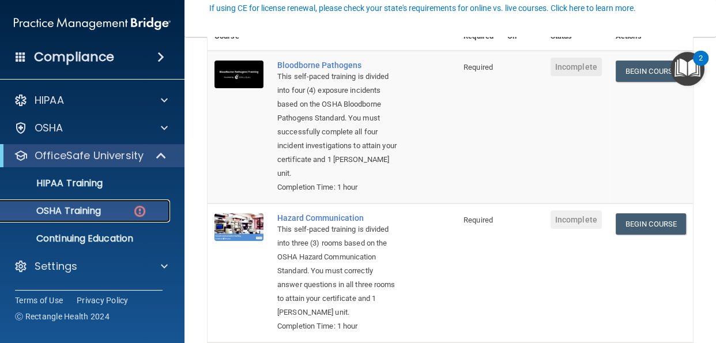
scroll to position [130, 0]
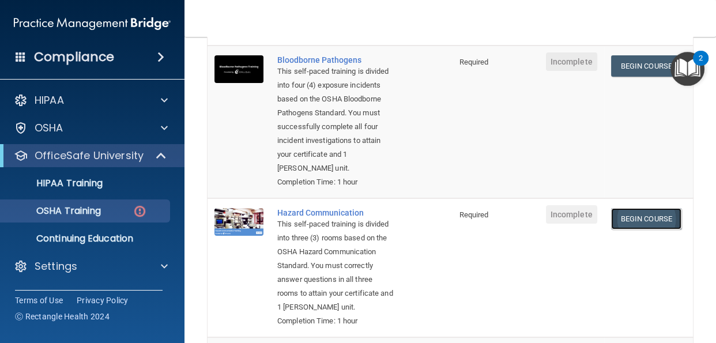
click at [657, 222] on link "Begin Course" at bounding box center [646, 218] width 70 height 21
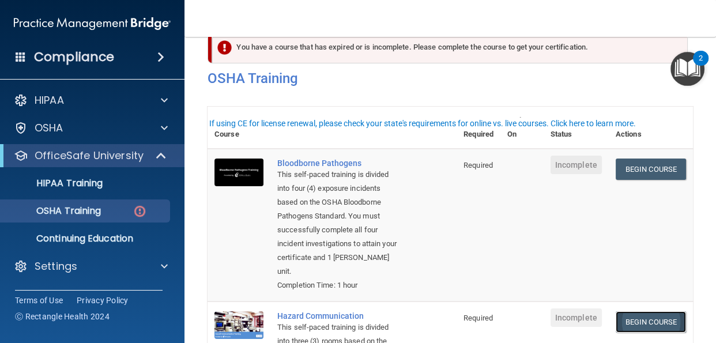
scroll to position [0, 0]
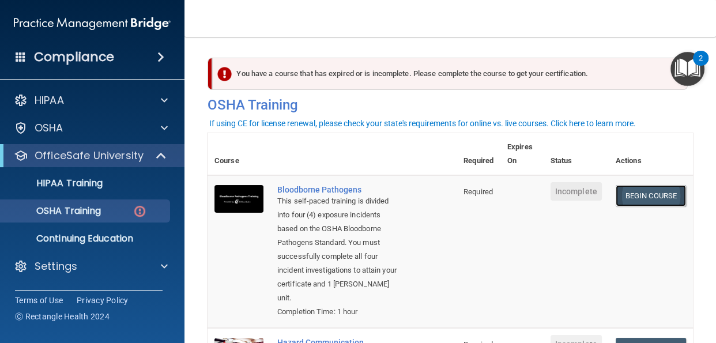
click at [654, 197] on link "Begin Course" at bounding box center [651, 195] width 70 height 21
click at [637, 196] on link "Begin Course" at bounding box center [651, 195] width 70 height 21
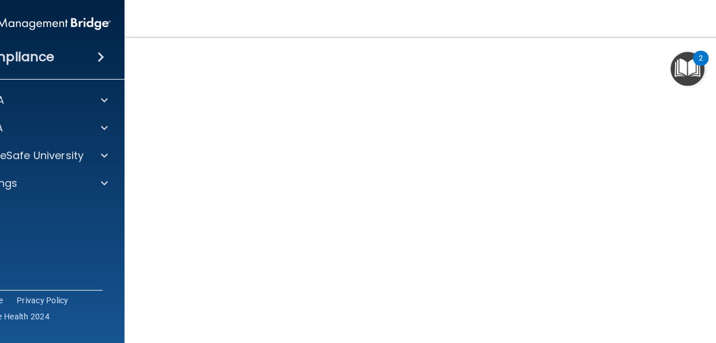
scroll to position [73, 0]
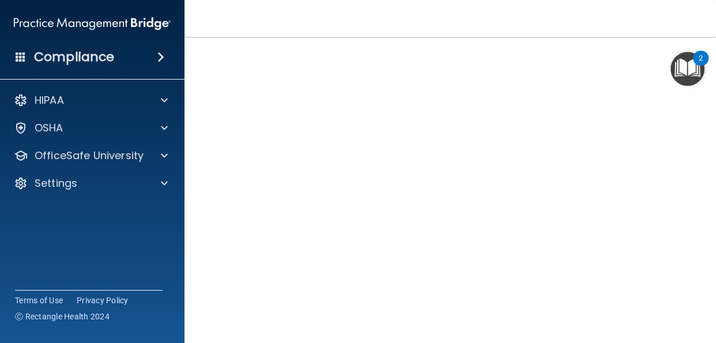
scroll to position [47, 0]
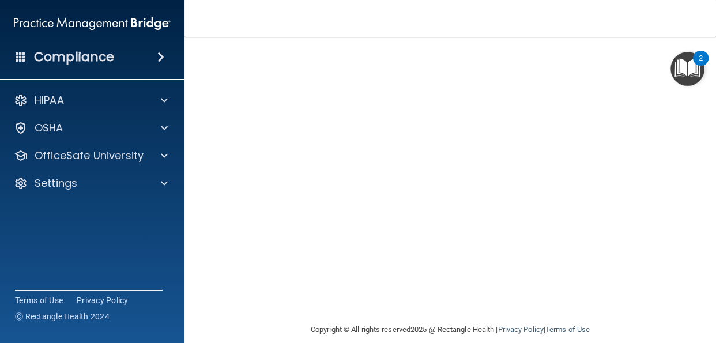
scroll to position [47, 0]
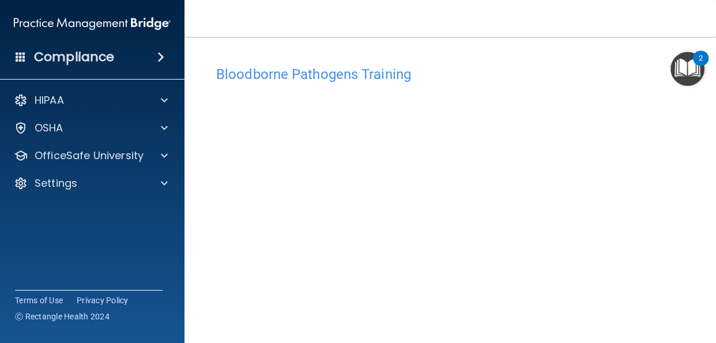
scroll to position [47, 0]
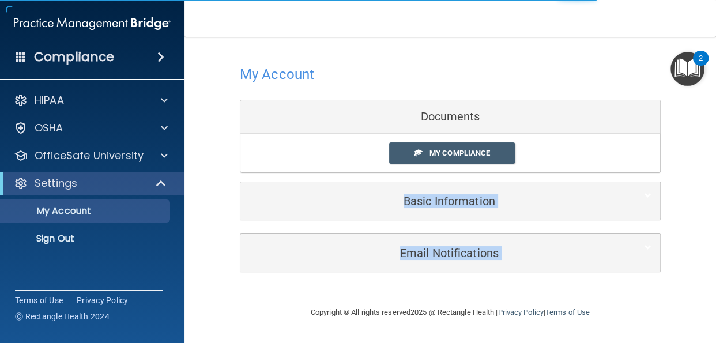
drag, startPoint x: 715, startPoint y: 330, endPoint x: 366, endPoint y: 164, distance: 386.9
click at [366, 164] on div "My Account Documents My Compliance My Compliance My BAA Basic Information Full …" at bounding box center [451, 171] width 486 height 246
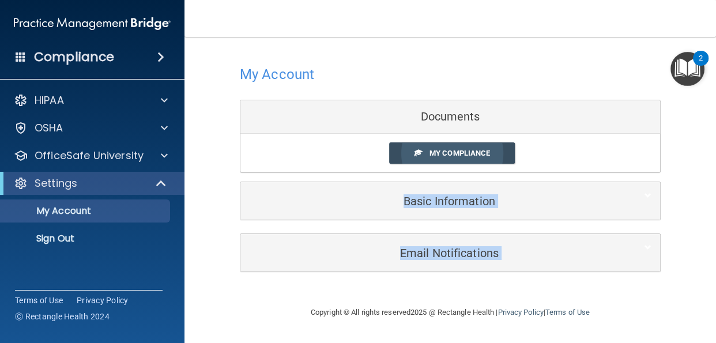
click at [449, 153] on span "My Compliance" at bounding box center [460, 153] width 61 height 9
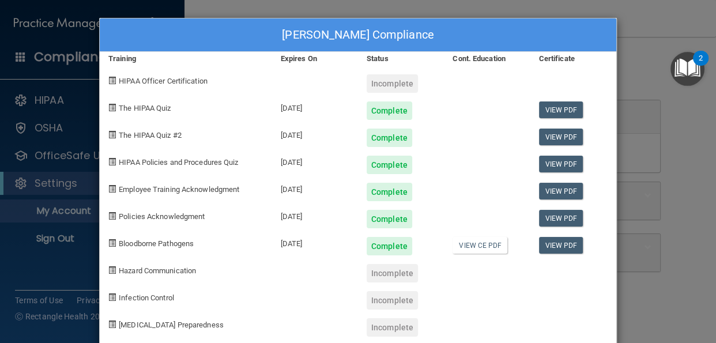
scroll to position [20, 0]
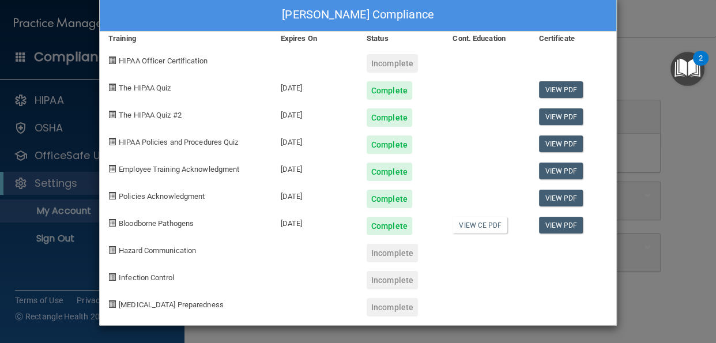
click at [394, 249] on div "Incomplete" at bounding box center [392, 253] width 51 height 18
drag, startPoint x: 394, startPoint y: 249, endPoint x: 385, endPoint y: 259, distance: 13.9
click at [385, 259] on div "Incomplete" at bounding box center [392, 253] width 51 height 18
click at [386, 280] on div "Incomplete" at bounding box center [392, 280] width 51 height 18
click at [111, 249] on span at bounding box center [111, 249] width 7 height 7
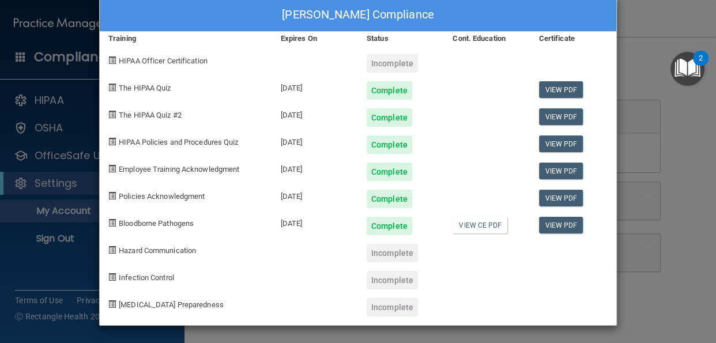
click at [115, 279] on span at bounding box center [111, 276] width 7 height 7
click at [113, 302] on span at bounding box center [111, 303] width 7 height 7
click at [657, 81] on div "Natalie Gallegoes's Compliance Training Expires On Status Cont. Education Certi…" at bounding box center [358, 171] width 716 height 343
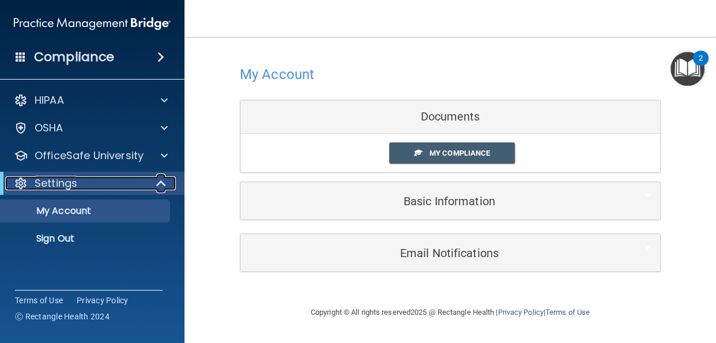
click at [160, 187] on span at bounding box center [162, 183] width 10 height 14
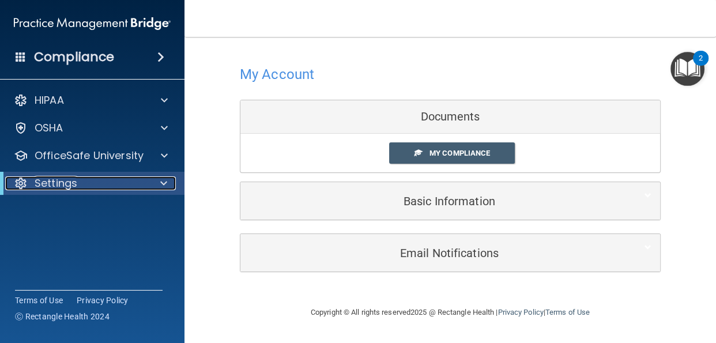
click at [162, 186] on span at bounding box center [163, 183] width 7 height 14
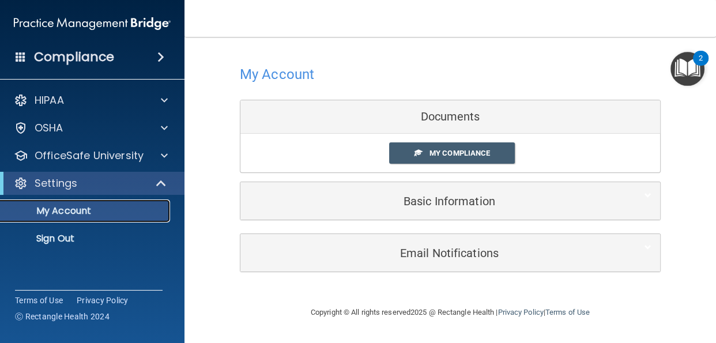
click at [120, 215] on p "My Account" at bounding box center [85, 211] width 157 height 12
click at [88, 212] on p "My Account" at bounding box center [85, 211] width 157 height 12
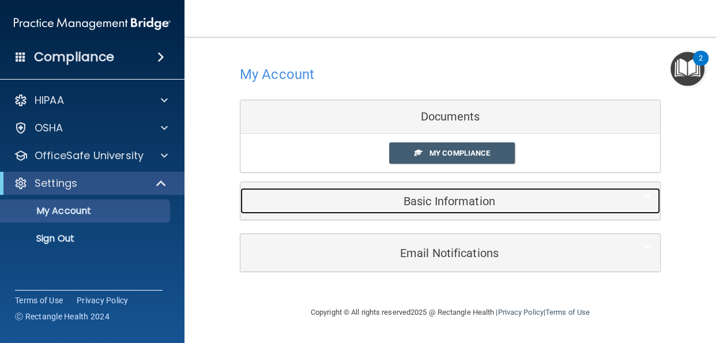
click at [429, 202] on h5 "Basic Information" at bounding box center [432, 201] width 367 height 13
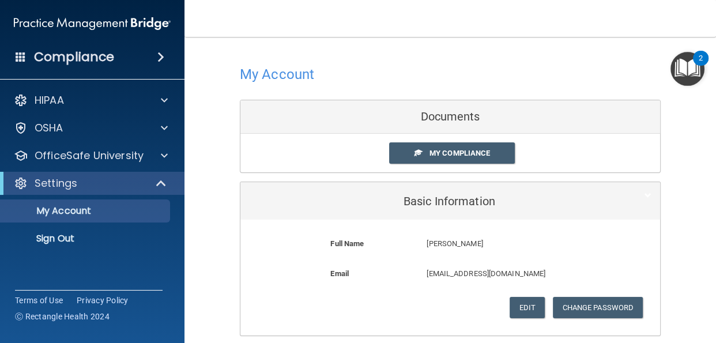
click at [366, 163] on div "My Compliance" at bounding box center [450, 152] width 420 height 21
click at [582, 140] on div "My Compliance My Compliance My BAA" at bounding box center [450, 153] width 420 height 39
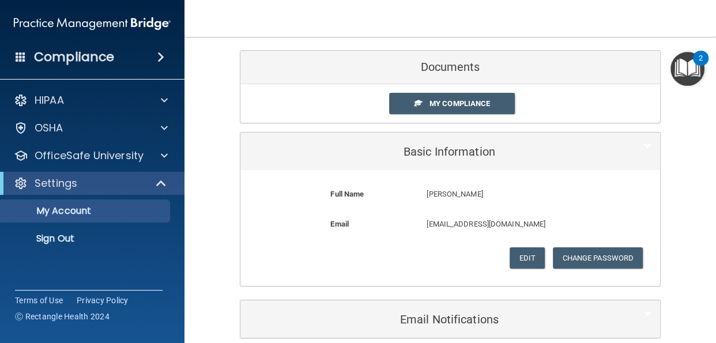
scroll to position [104, 0]
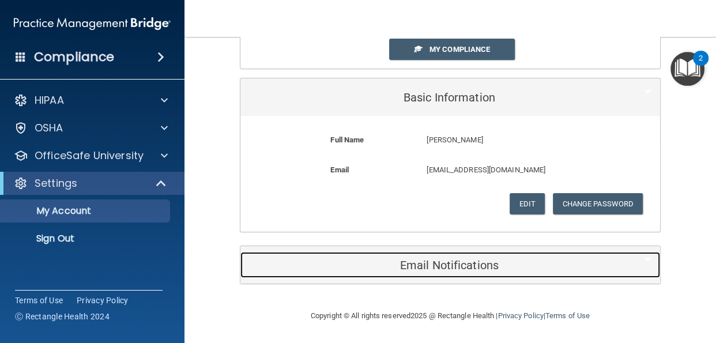
click at [505, 269] on h5 "Email Notifications" at bounding box center [432, 265] width 367 height 13
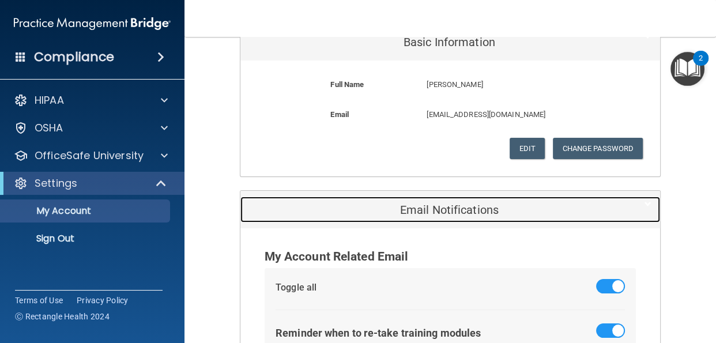
scroll to position [247, 0]
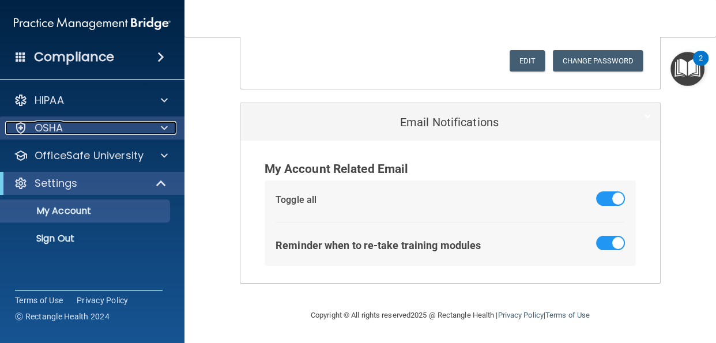
click at [162, 131] on span at bounding box center [164, 128] width 7 height 14
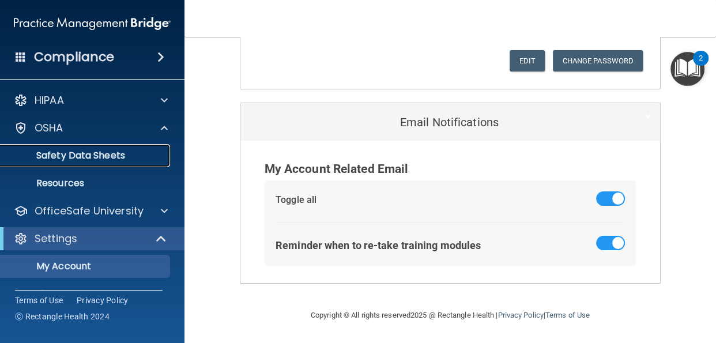
click at [121, 155] on p "Safety Data Sheets" at bounding box center [85, 156] width 157 height 12
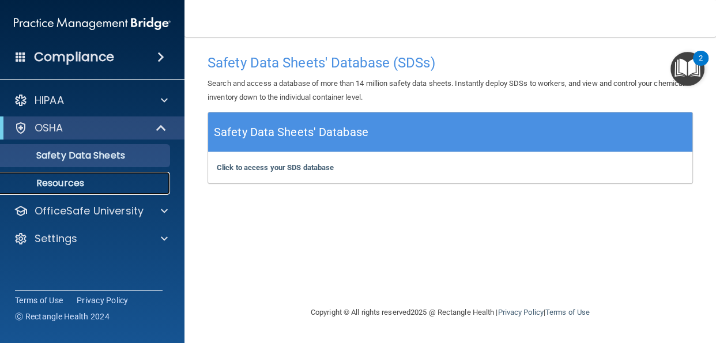
click at [77, 182] on p "Resources" at bounding box center [85, 184] width 157 height 12
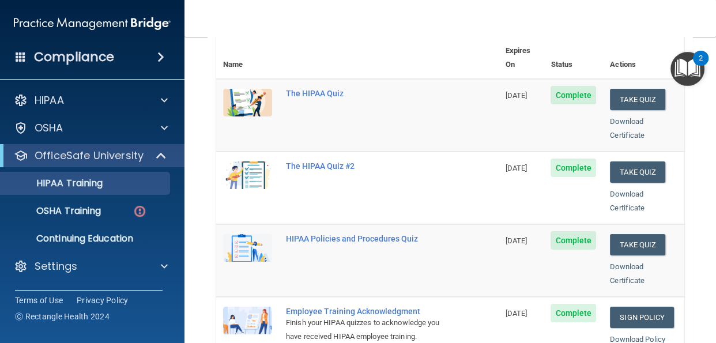
scroll to position [138, 0]
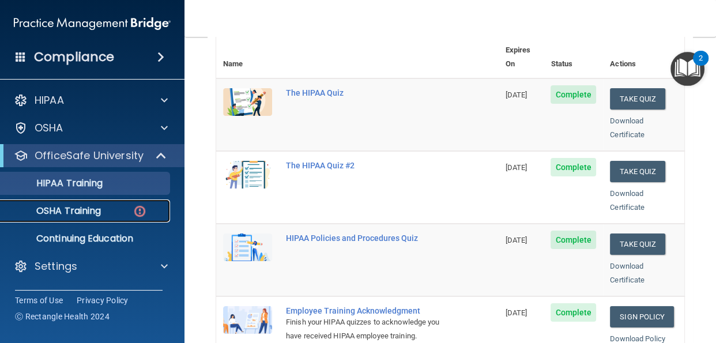
click at [92, 212] on p "OSHA Training" at bounding box center [53, 211] width 93 height 12
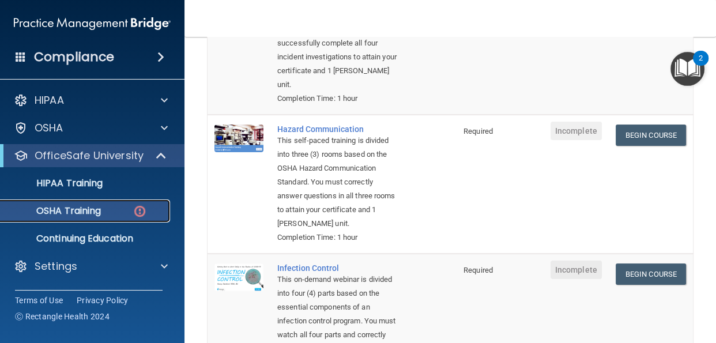
scroll to position [228, 0]
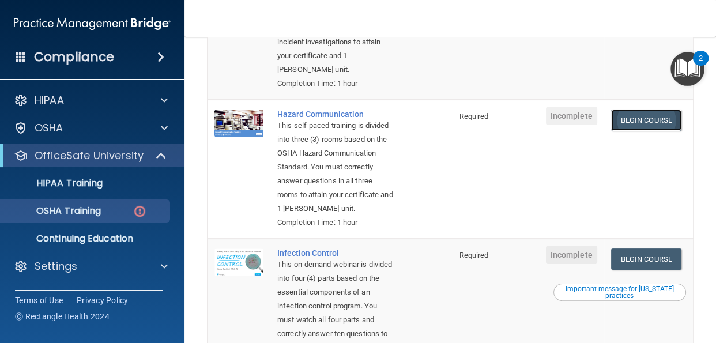
click at [661, 119] on link "Begin Course" at bounding box center [646, 120] width 70 height 21
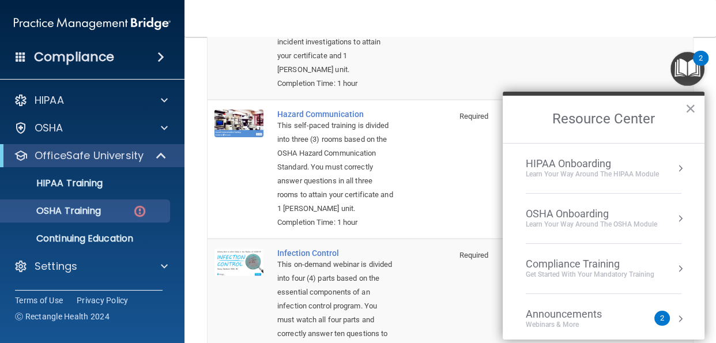
click at [432, 149] on td "Hazard Communication This self-paced training is divided into three (3) rooms b…" at bounding box center [361, 169] width 182 height 139
click at [418, 35] on nav "Toggle navigation [PERSON_NAME] [EMAIL_ADDRESS][DOMAIN_NAME] Manage My Enterpri…" at bounding box center [451, 18] width 532 height 37
click at [689, 110] on button "×" at bounding box center [690, 108] width 11 height 18
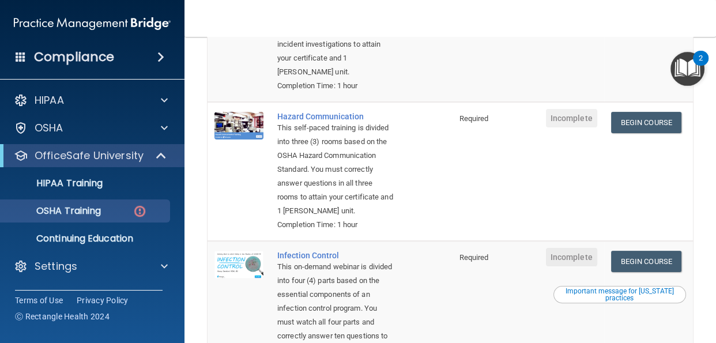
scroll to position [227, 0]
click at [644, 122] on link "Begin Course" at bounding box center [646, 121] width 70 height 21
click at [629, 272] on link "Begin Course" at bounding box center [646, 260] width 70 height 21
click at [641, 122] on link "Begin Course" at bounding box center [646, 121] width 70 height 21
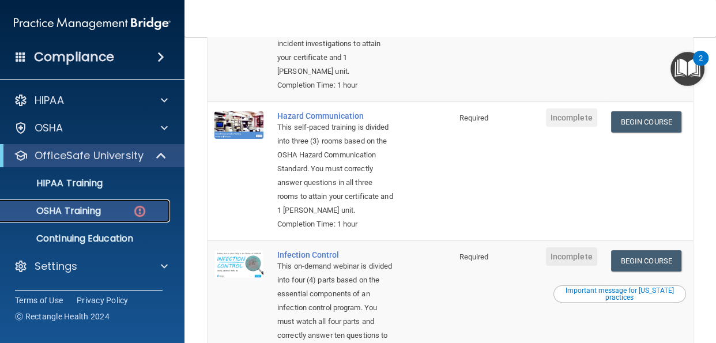
click at [100, 216] on p "OSHA Training" at bounding box center [53, 211] width 93 height 12
click at [136, 214] on img at bounding box center [140, 211] width 14 height 14
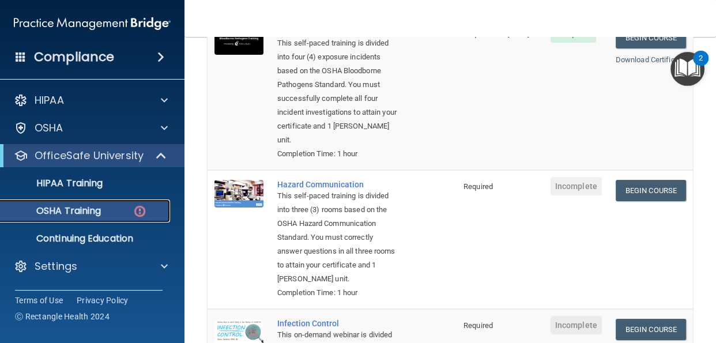
scroll to position [172, 0]
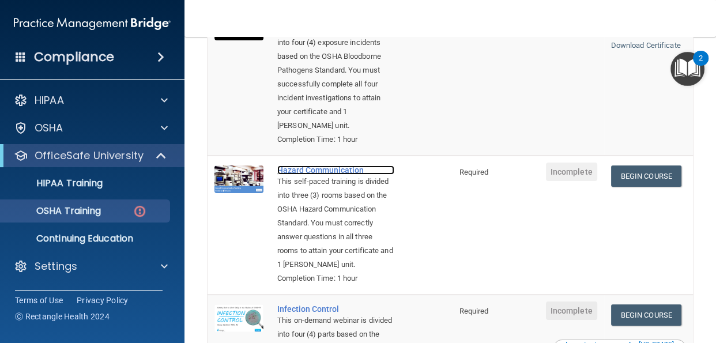
click at [312, 171] on div "Hazard Communication" at bounding box center [335, 169] width 117 height 9
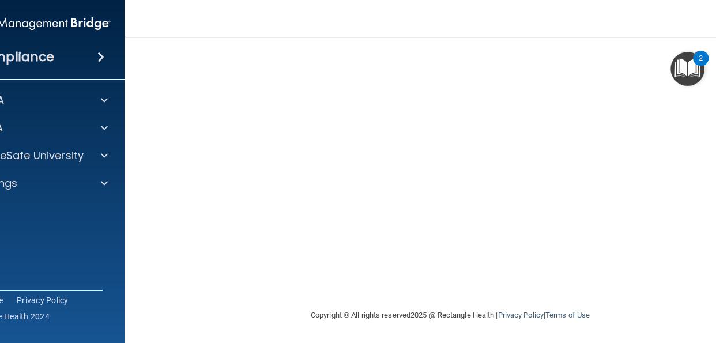
scroll to position [73, 0]
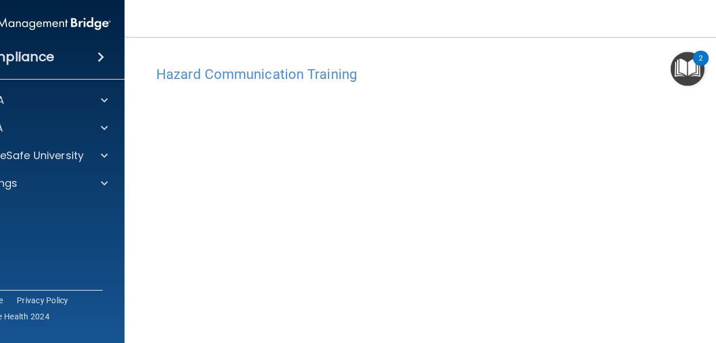
scroll to position [73, 0]
click at [702, 58] on div "2" at bounding box center [701, 65] width 4 height 15
click at [100, 60] on span at bounding box center [100, 57] width 7 height 14
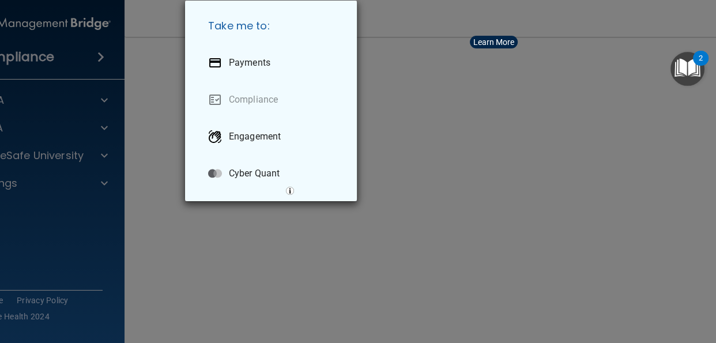
click at [294, 259] on div "Take me to: Payments Compliance Engagement Cyber Quant" at bounding box center [358, 171] width 716 height 343
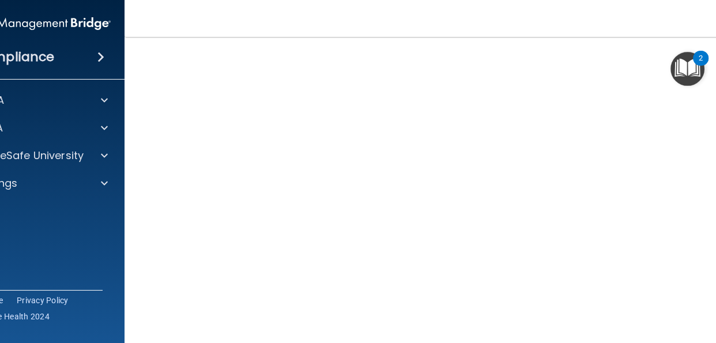
click at [701, 60] on div "2" at bounding box center [701, 65] width 4 height 15
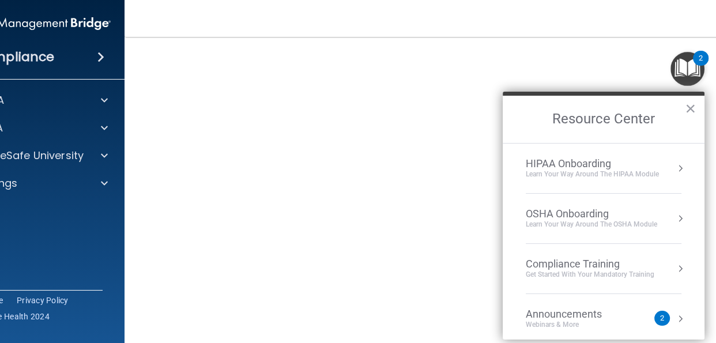
click at [580, 264] on div "Compliance Training" at bounding box center [590, 264] width 129 height 13
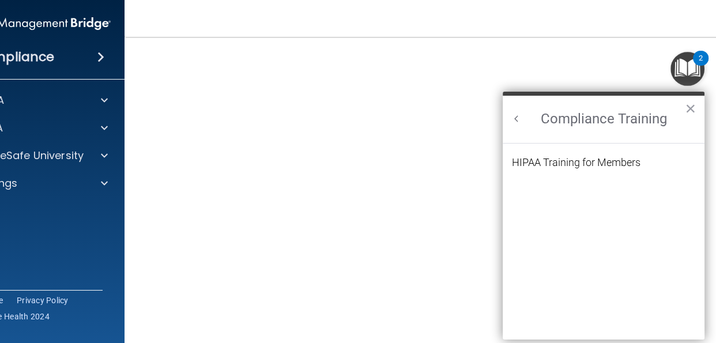
scroll to position [0, 0]
click at [691, 107] on button "×" at bounding box center [690, 108] width 11 height 18
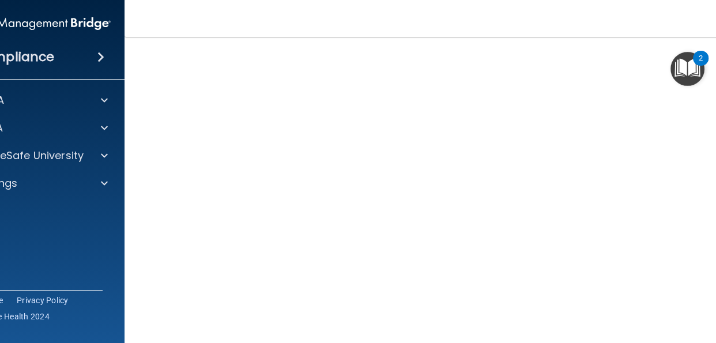
click at [104, 58] on span at bounding box center [100, 57] width 7 height 14
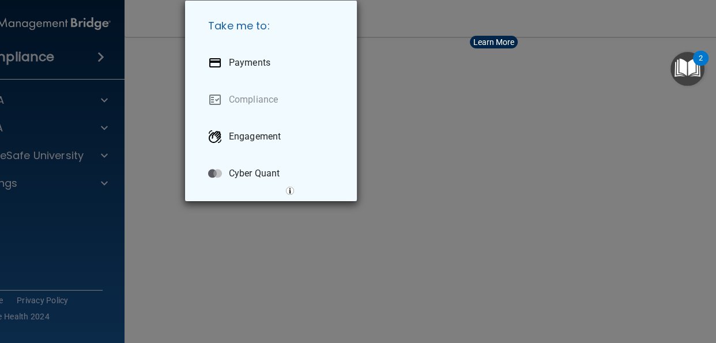
click at [142, 106] on div "Take me to: Payments Compliance Engagement Cyber Quant" at bounding box center [358, 171] width 716 height 343
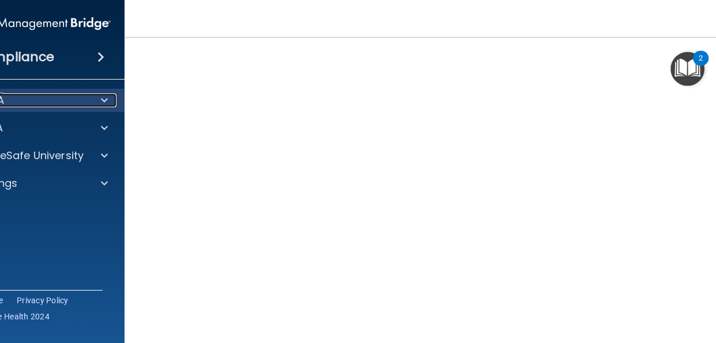
click at [104, 97] on span at bounding box center [104, 100] width 7 height 14
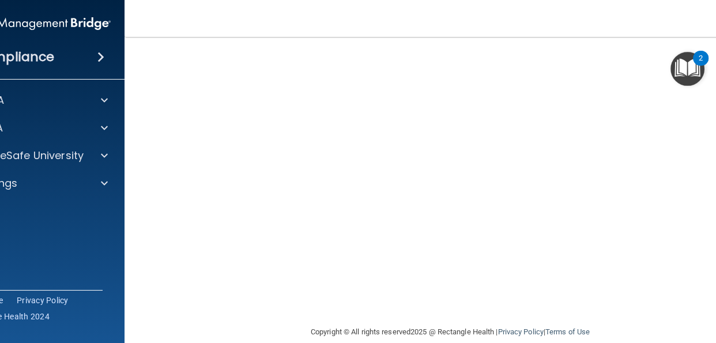
scroll to position [73, 0]
click at [702, 61] on div "2" at bounding box center [701, 65] width 4 height 15
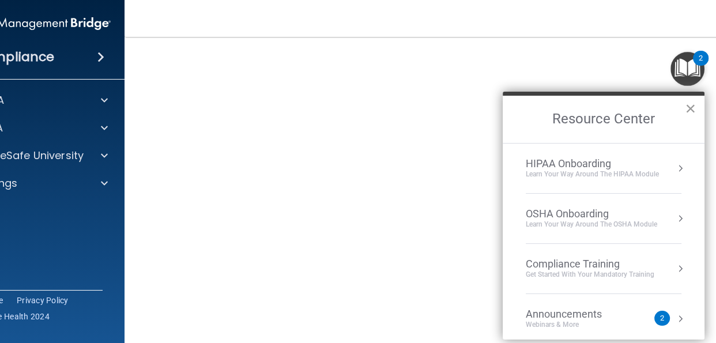
click at [690, 111] on button "×" at bounding box center [690, 108] width 11 height 18
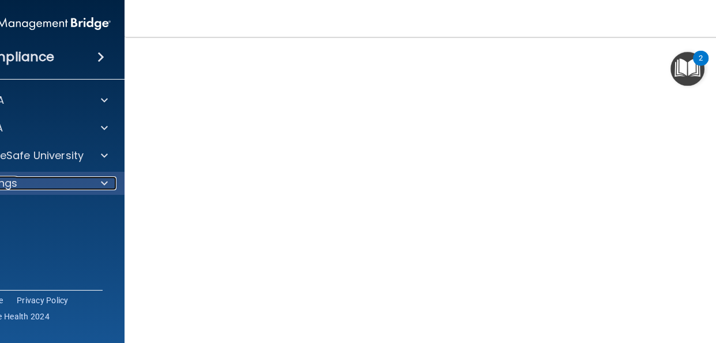
click at [102, 185] on span at bounding box center [104, 183] width 7 height 14
click at [32, 182] on div "Settings" at bounding box center [16, 183] width 143 height 14
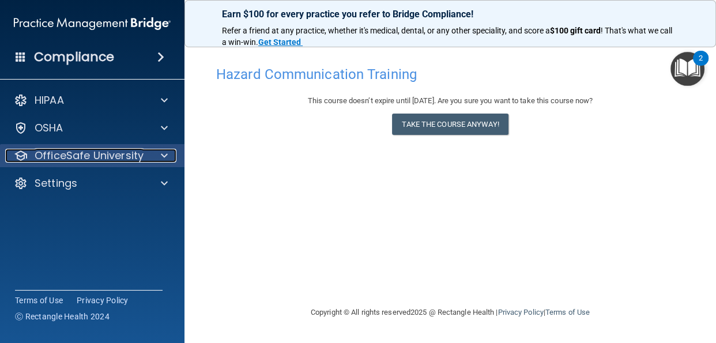
click at [161, 156] on span at bounding box center [164, 156] width 7 height 14
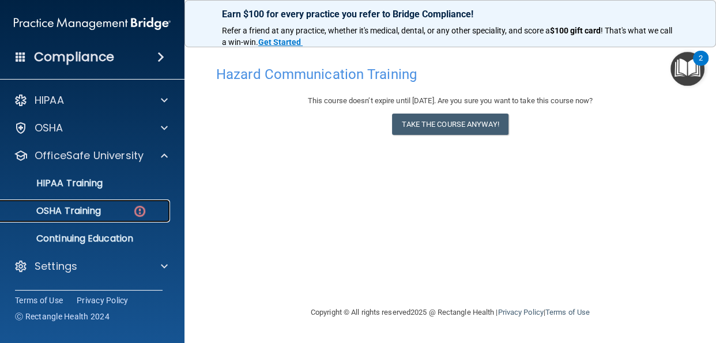
click at [93, 210] on p "OSHA Training" at bounding box center [53, 211] width 93 height 12
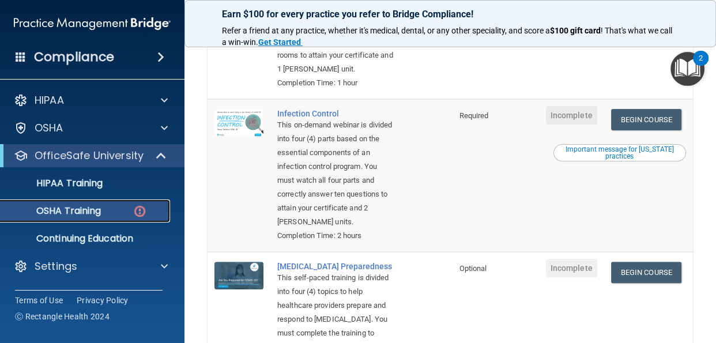
scroll to position [373, 0]
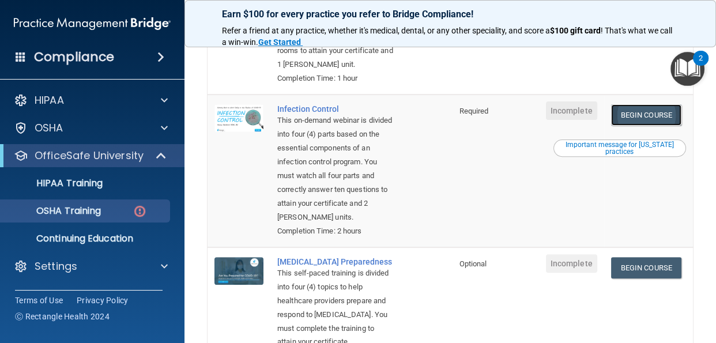
click at [644, 126] on link "Begin Course" at bounding box center [646, 114] width 70 height 21
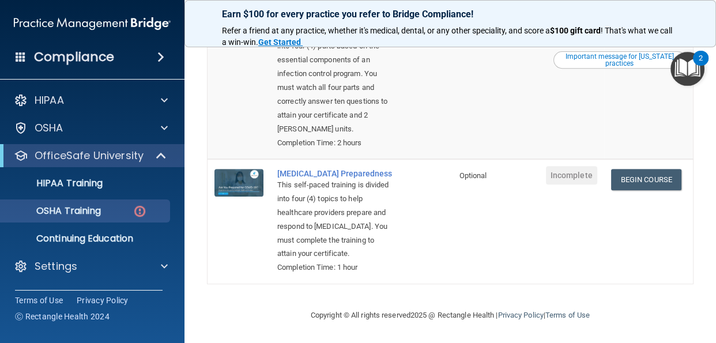
scroll to position [465, 0]
click at [664, 190] on link "Begin Course" at bounding box center [646, 179] width 70 height 21
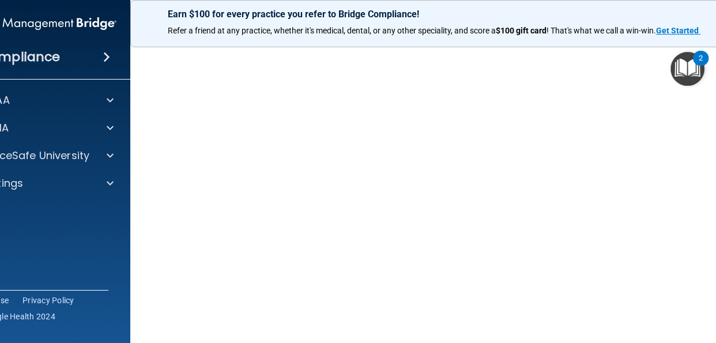
scroll to position [69, 0]
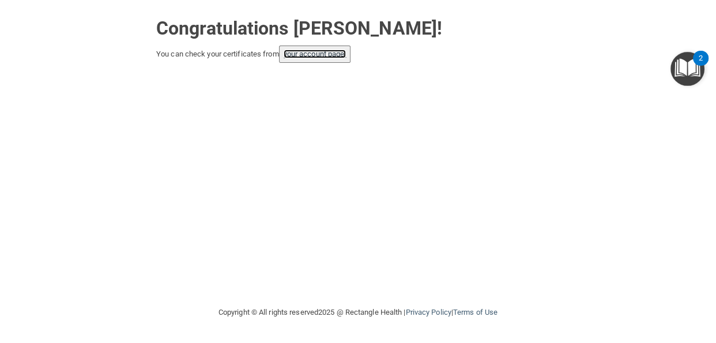
click at [330, 53] on link "your account page!" at bounding box center [315, 54] width 63 height 9
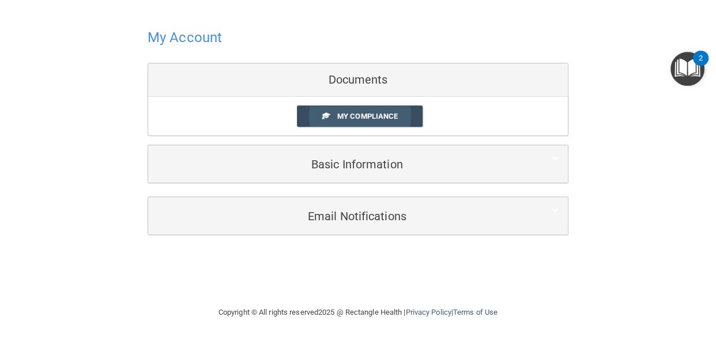
click at [362, 119] on span "My Compliance" at bounding box center [367, 116] width 61 height 9
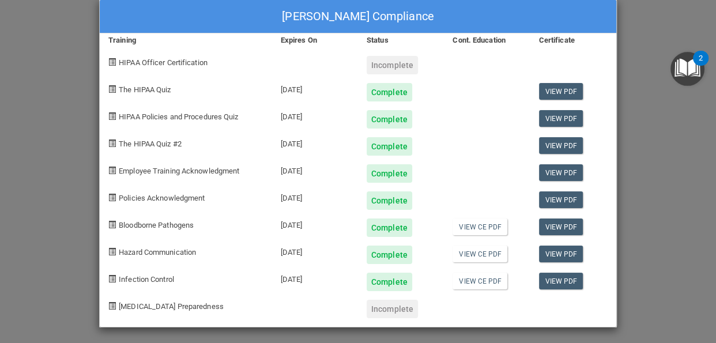
scroll to position [20, 0]
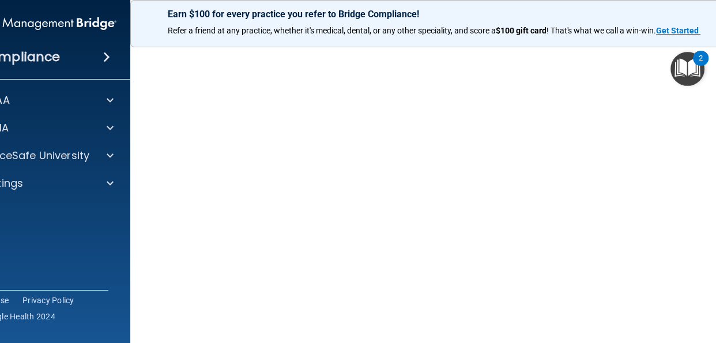
scroll to position [59, 0]
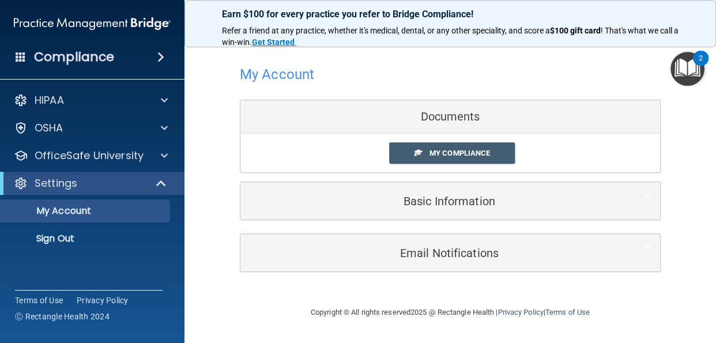
click at [378, 118] on div "Documents" at bounding box center [450, 116] width 420 height 33
click at [435, 153] on span "My Compliance" at bounding box center [460, 153] width 61 height 9
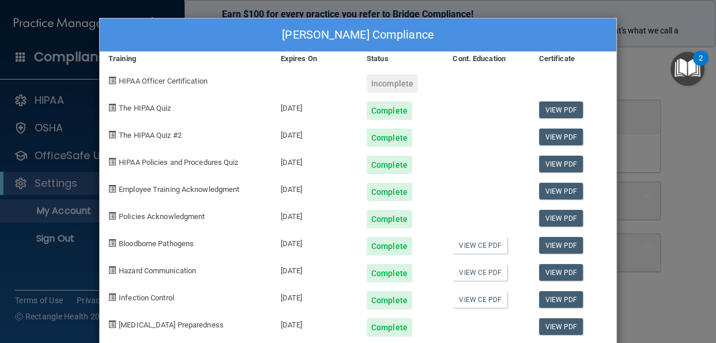
scroll to position [20, 0]
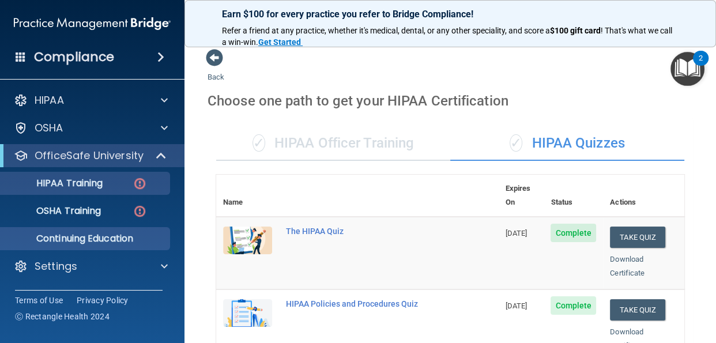
scroll to position [257, 0]
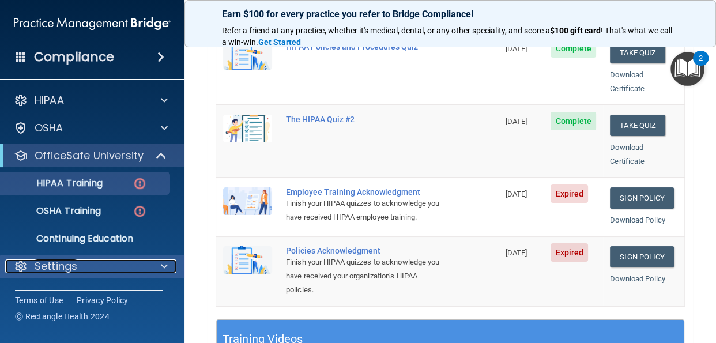
click at [165, 265] on span at bounding box center [164, 266] width 7 height 14
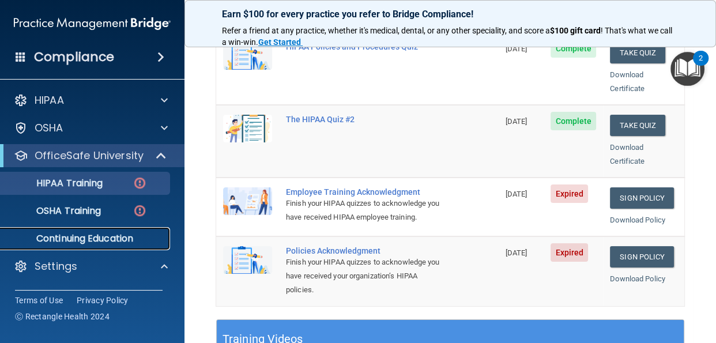
click at [112, 238] on p "Continuing Education" at bounding box center [85, 239] width 157 height 12
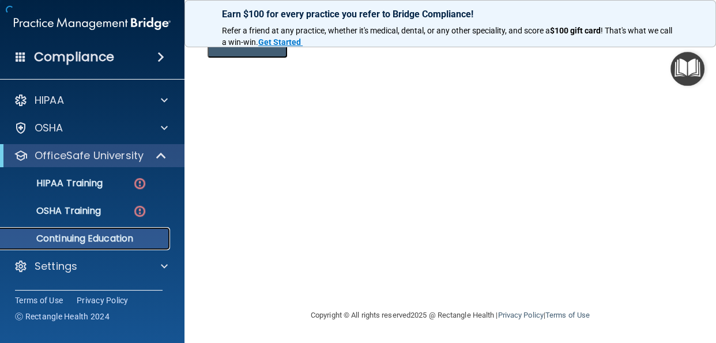
scroll to position [242, 0]
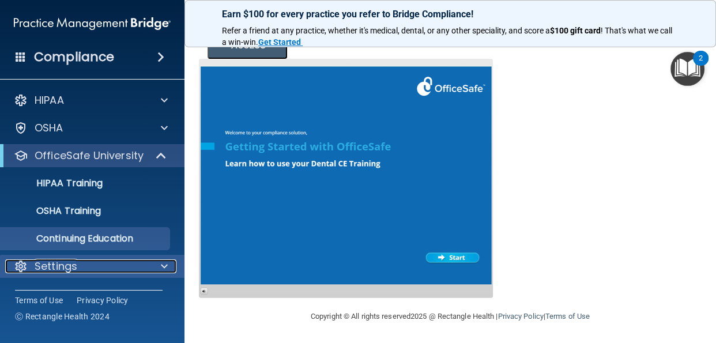
click at [161, 266] on span at bounding box center [164, 266] width 7 height 14
